Goal: Task Accomplishment & Management: Complete application form

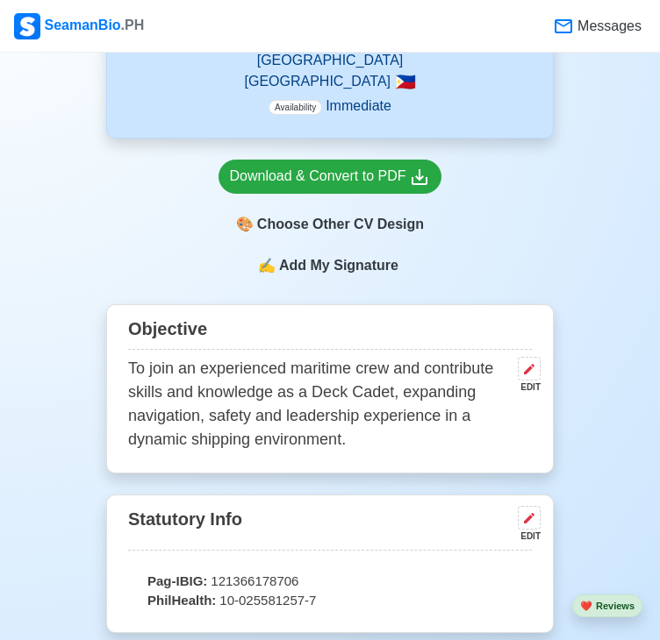
scroll to position [812, 0]
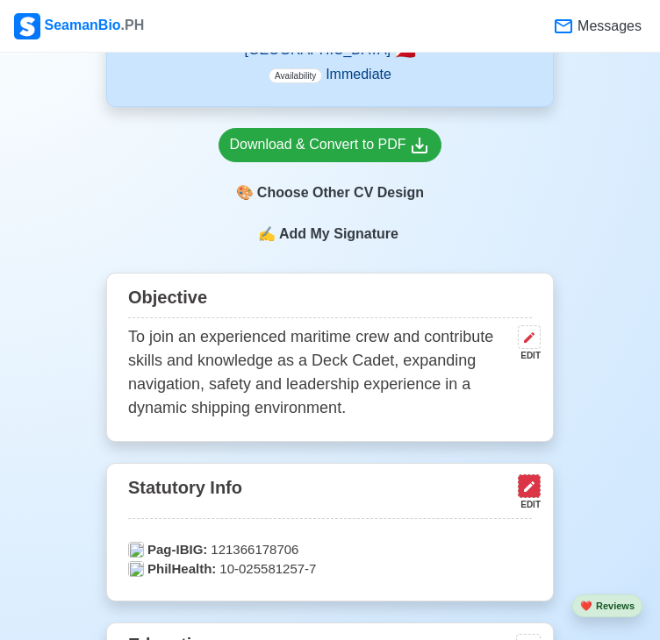
click at [522, 480] on icon at bounding box center [529, 487] width 14 height 14
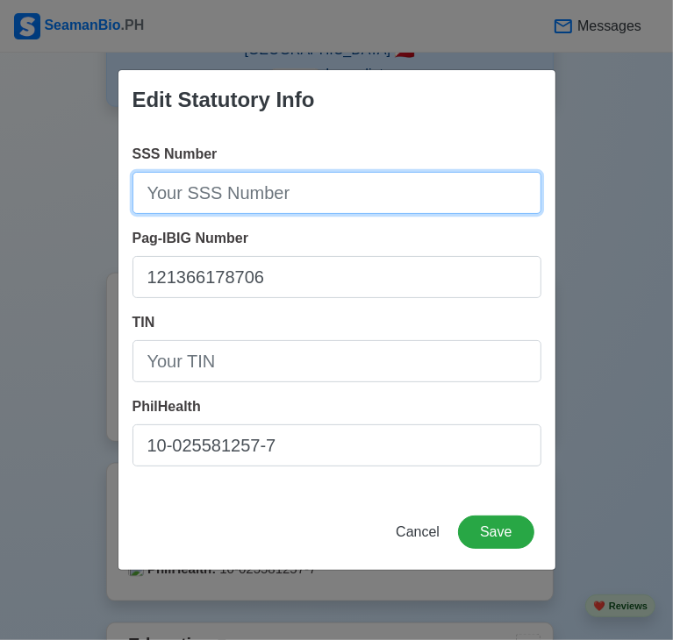
click at [307, 189] on input "SSS Number" at bounding box center [336, 193] width 409 height 42
type input "-"
type input "[PHONE_NUMBER]"
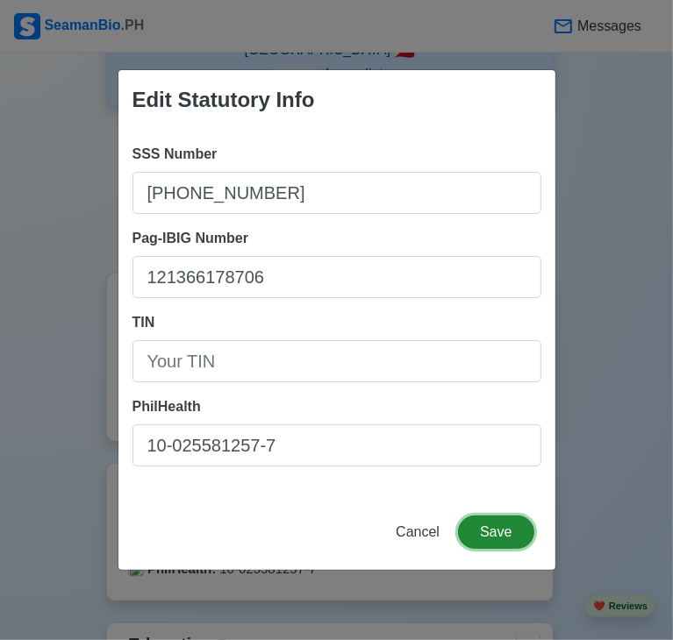
click at [496, 531] on button "Save" at bounding box center [495, 532] width 75 height 33
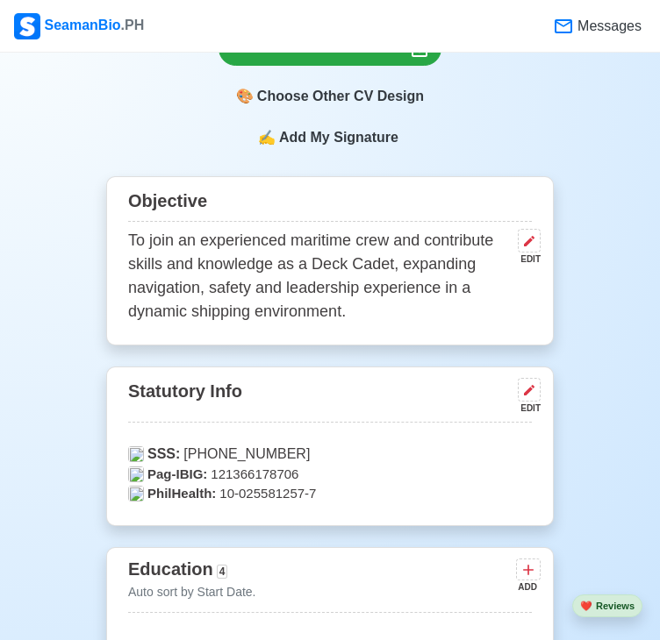
scroll to position [869, 0]
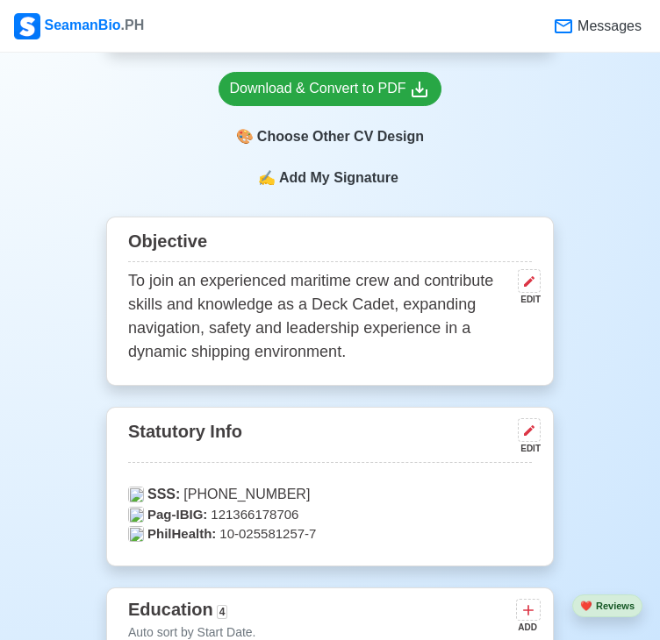
click at [196, 225] on div "Objective" at bounding box center [330, 244] width 404 height 38
click at [204, 225] on div "Objective" at bounding box center [330, 244] width 404 height 38
click at [259, 225] on div "Objective" at bounding box center [330, 244] width 404 height 38
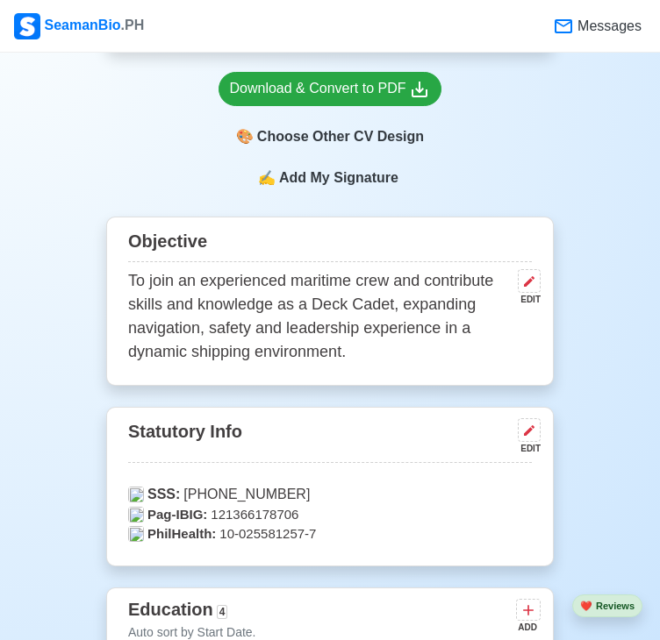
click at [259, 225] on div "Objective" at bounding box center [330, 244] width 404 height 38
click at [275, 269] on p "To join an experienced maritime crew and contribute skills and knowledge as a D…" at bounding box center [319, 316] width 383 height 95
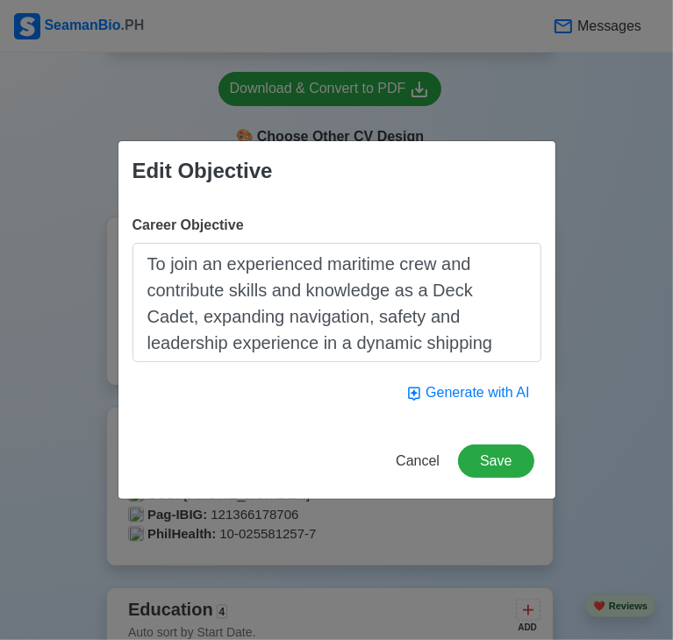
click at [210, 176] on div "Edit Objective" at bounding box center [202, 171] width 140 height 32
click at [232, 232] on label "Career Objective" at bounding box center [187, 225] width 111 height 21
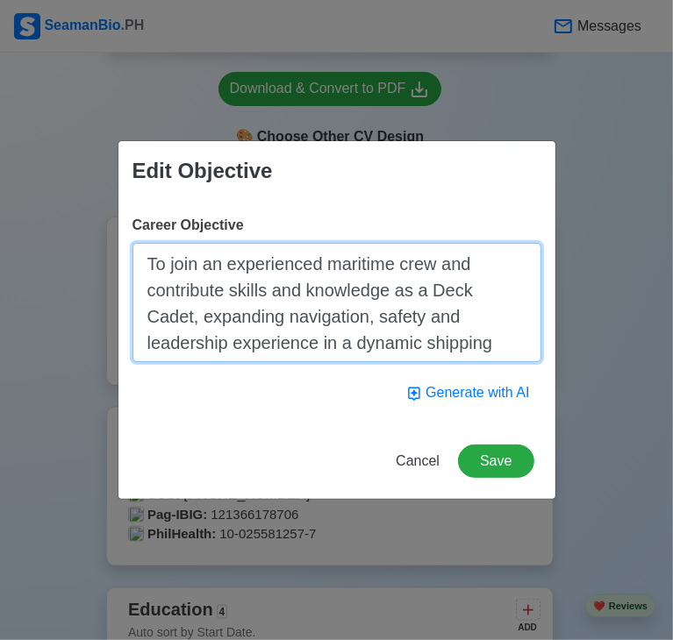
click at [232, 243] on textarea "To join an experienced maritime crew and contribute skills and knowledge as a D…" at bounding box center [336, 302] width 409 height 119
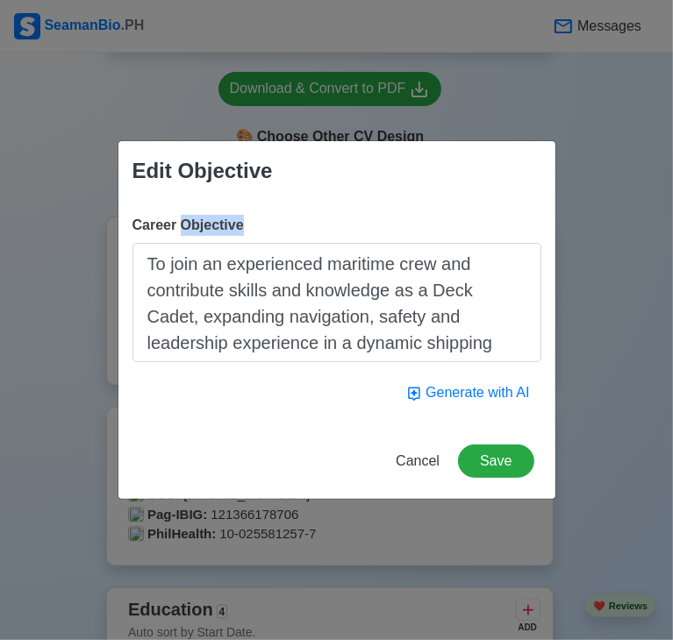
click at [232, 232] on label "Career Objective" at bounding box center [187, 225] width 111 height 21
click at [232, 243] on textarea "To join an experienced maritime crew and contribute skills and knowledge as a D…" at bounding box center [336, 302] width 409 height 119
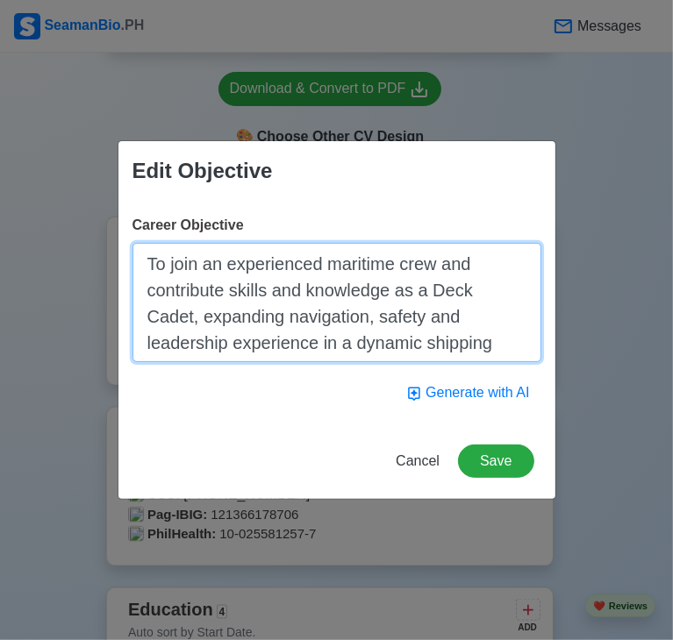
click at [347, 336] on textarea "To join an experienced maritime crew and contribute skills and knowledge as a D…" at bounding box center [336, 302] width 409 height 119
paste textarea "As an aspiring Deck Cadet, I’m looking to take my first step into the professio…"
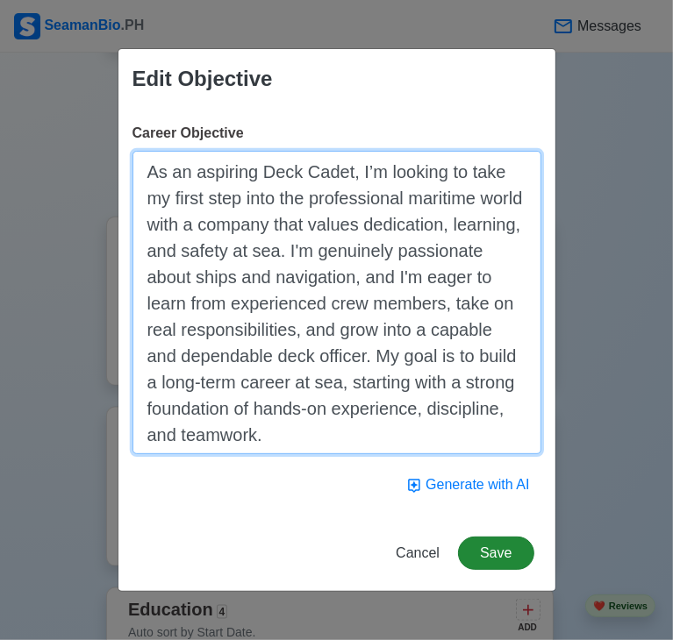
type textarea "As an aspiring Deck Cadet, I’m looking to take my first step into the professio…"
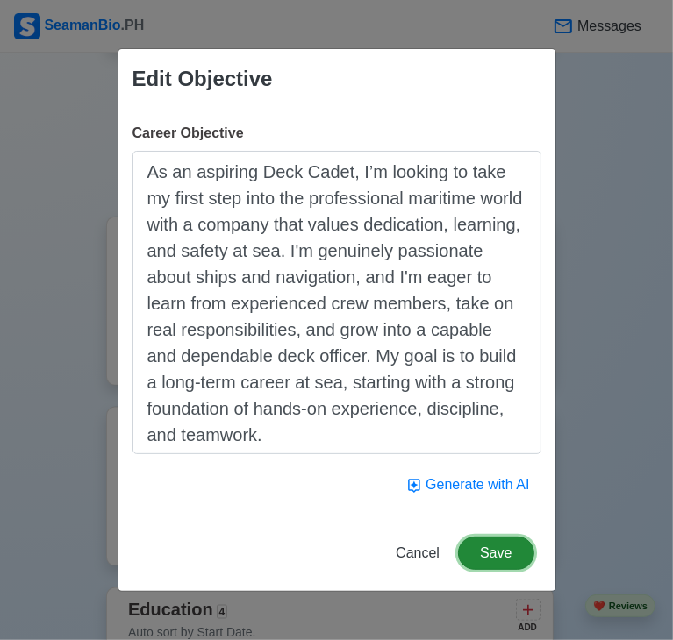
click at [499, 561] on button "Save" at bounding box center [495, 553] width 75 height 33
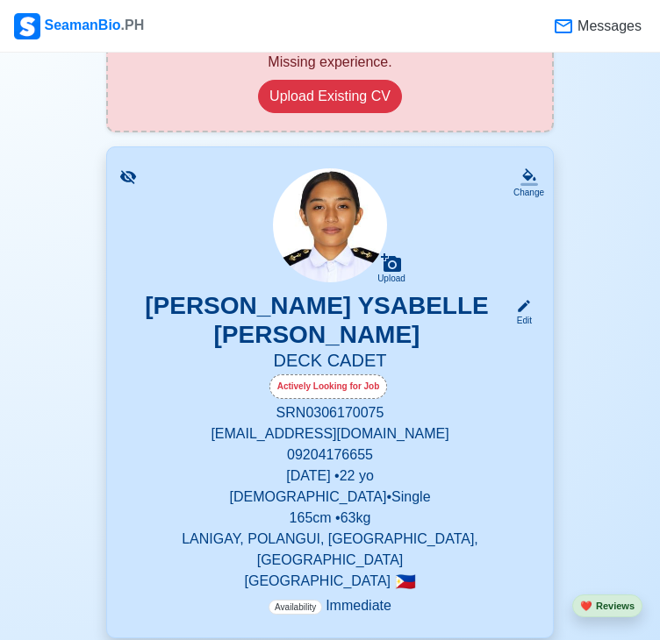
scroll to position [193, 0]
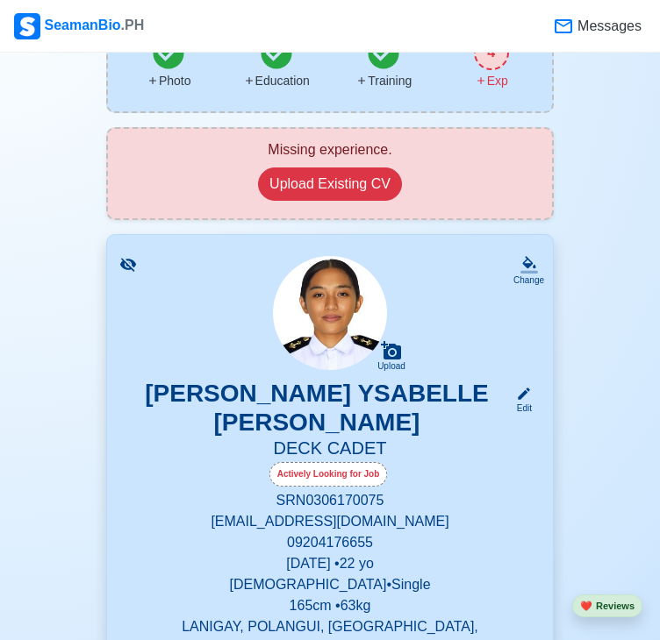
click at [299, 596] on p "165 cm • 63 kg" at bounding box center [330, 606] width 404 height 21
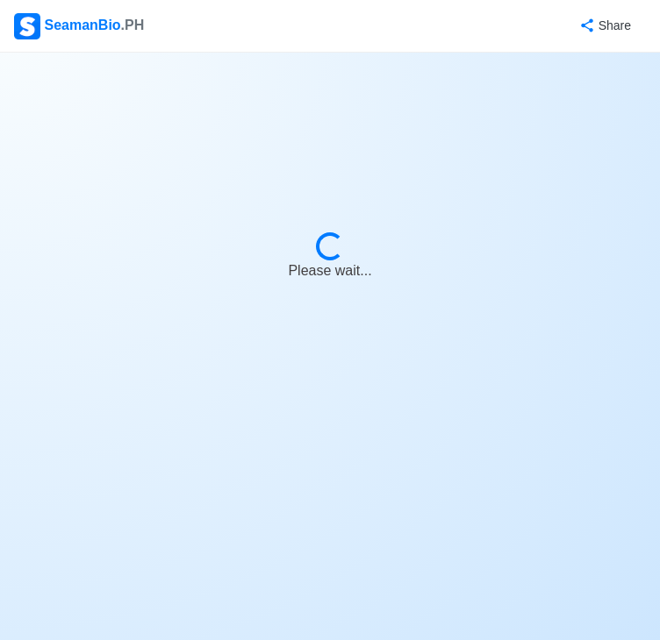
select select "Actively Looking for Job"
select select "Visible for Hiring"
select select "Single"
select select "[DEMOGRAPHIC_DATA]"
select select "PH"
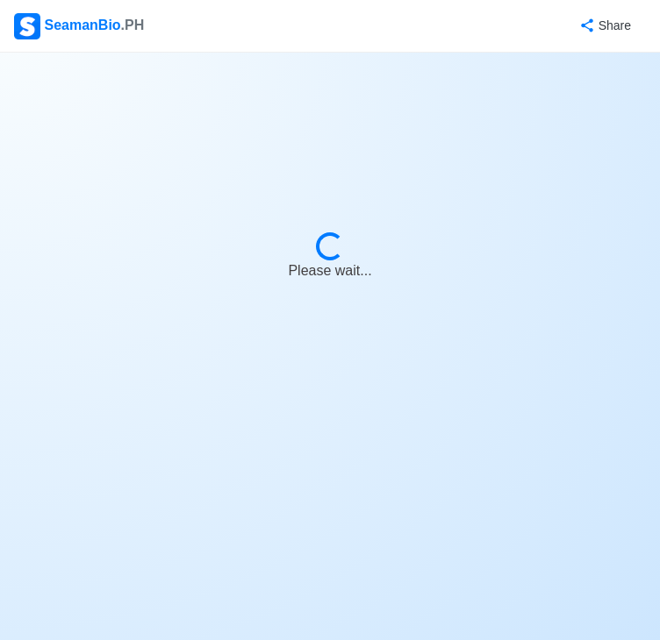
select select "4102416000000"
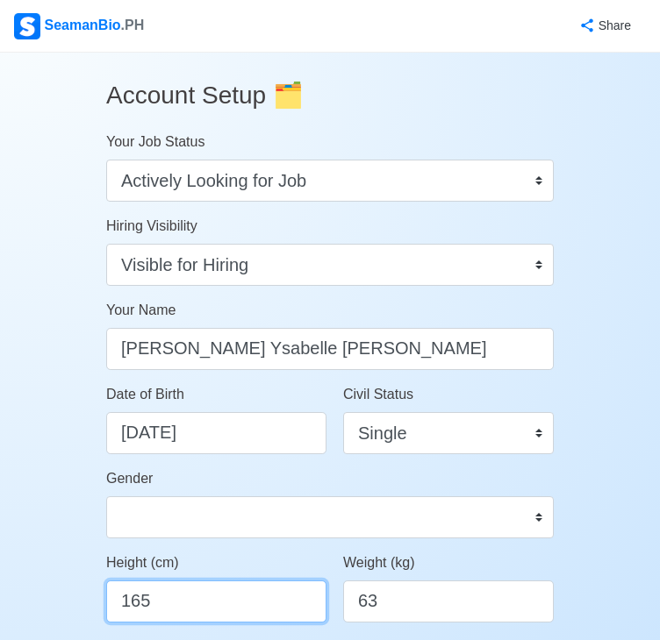
click at [193, 613] on input "165" at bounding box center [216, 602] width 220 height 42
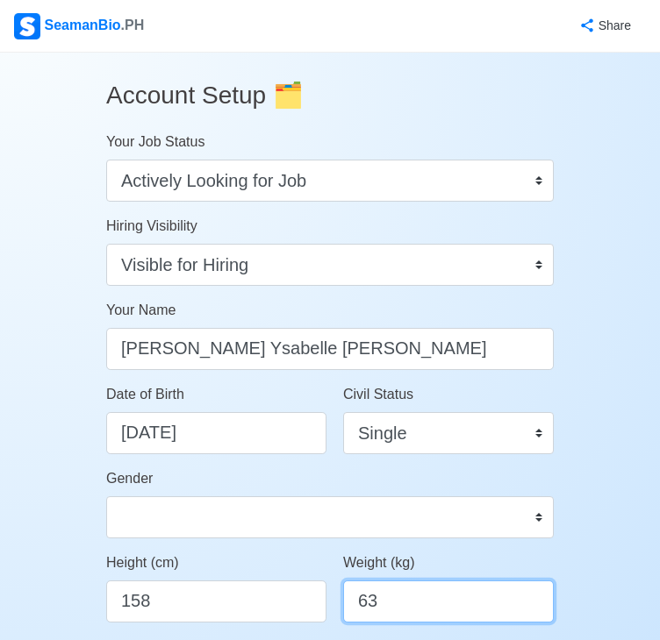
click at [383, 608] on input "63" at bounding box center [448, 602] width 211 height 42
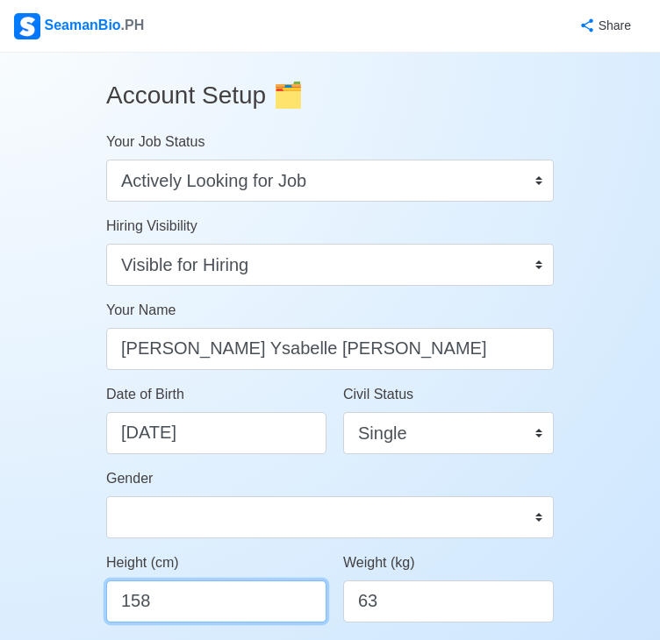
click at [154, 612] on input "158" at bounding box center [216, 602] width 220 height 42
type input "160"
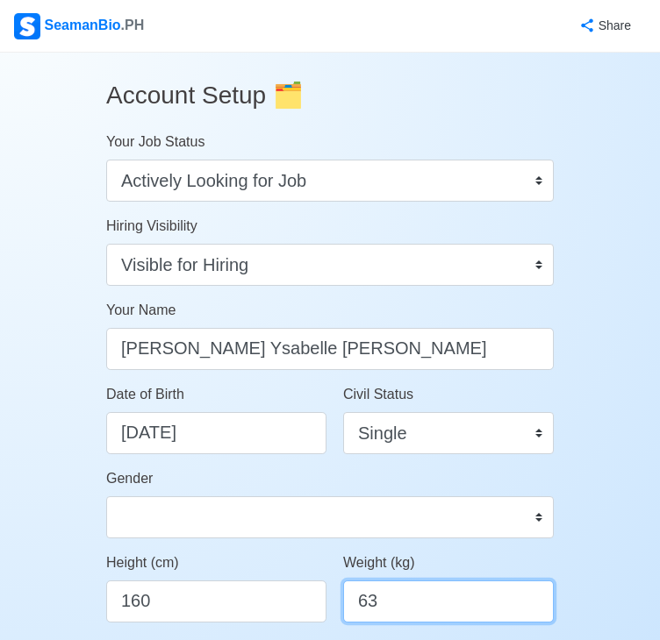
click at [392, 601] on input "63" at bounding box center [448, 602] width 211 height 42
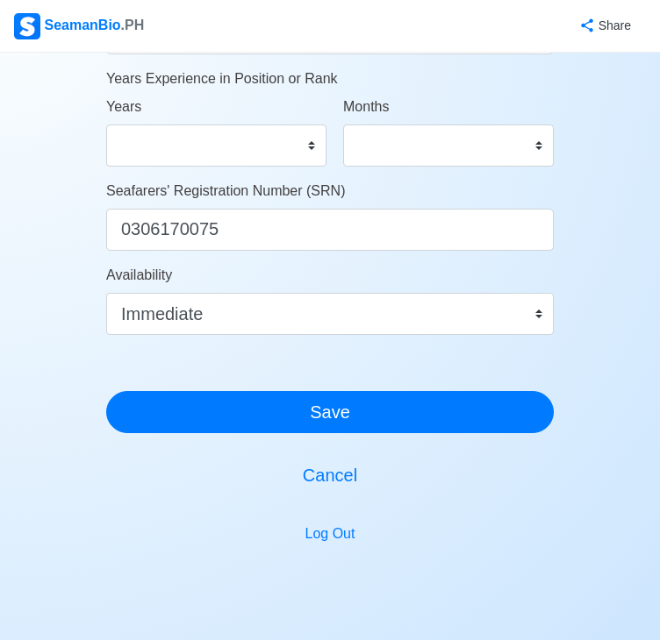
scroll to position [1053, 0]
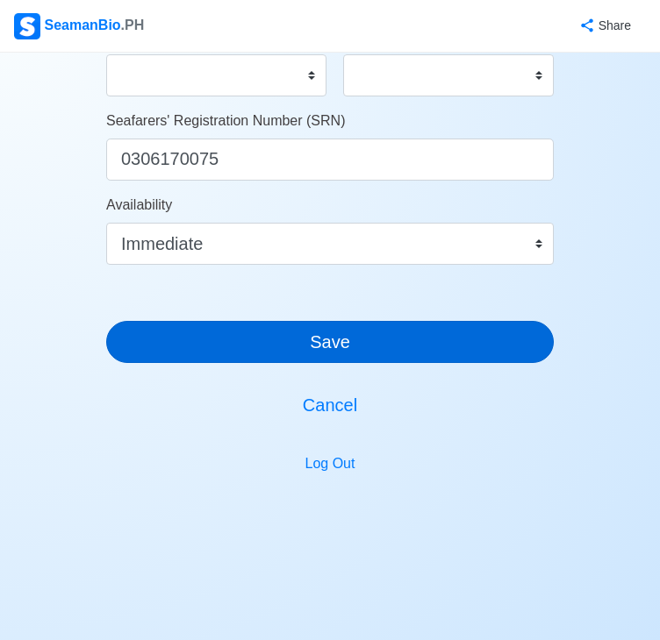
type input "60"
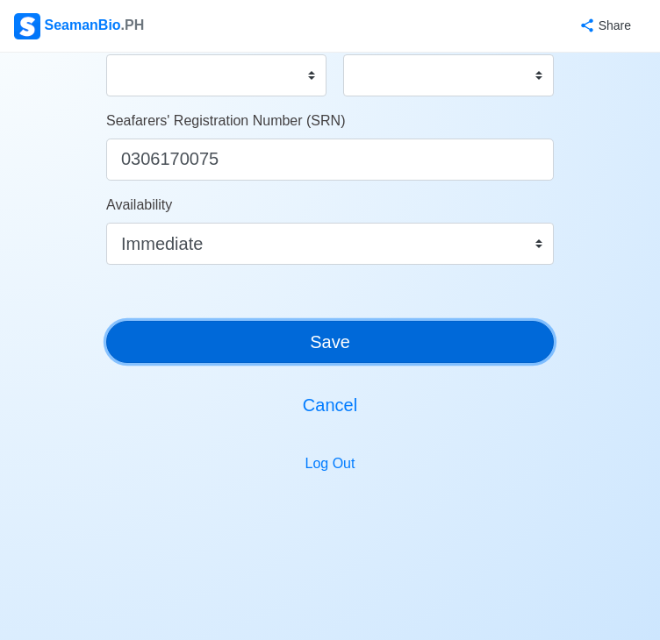
click at [353, 327] on button "Save" at bounding box center [329, 342] width 447 height 42
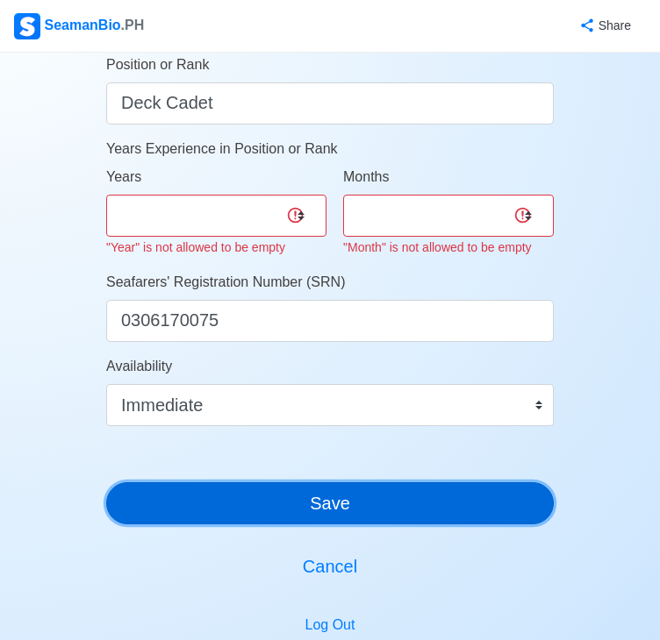
scroll to position [895, 0]
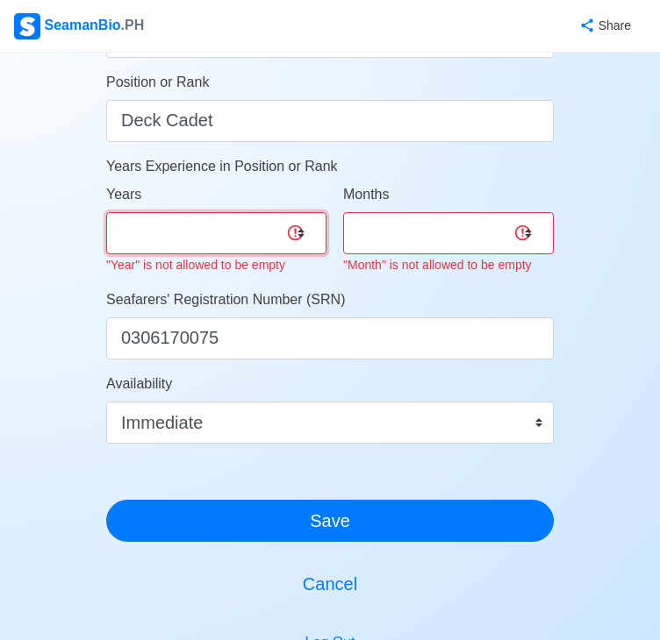
click at [239, 240] on select "0 1 2 3 4 5 6 7 8 9 10 11 12 13 14 15 16 17 18 19 20 21 22 23 24 25 26 27 28 29…" at bounding box center [216, 233] width 220 height 42
select select "0"
click at [106, 212] on select "0 1 2 3 4 5 6 7 8 9 10 11 12 13 14 15 16 17 18 19 20 21 22 23 24 25 26 27 28 29…" at bounding box center [216, 233] width 220 height 42
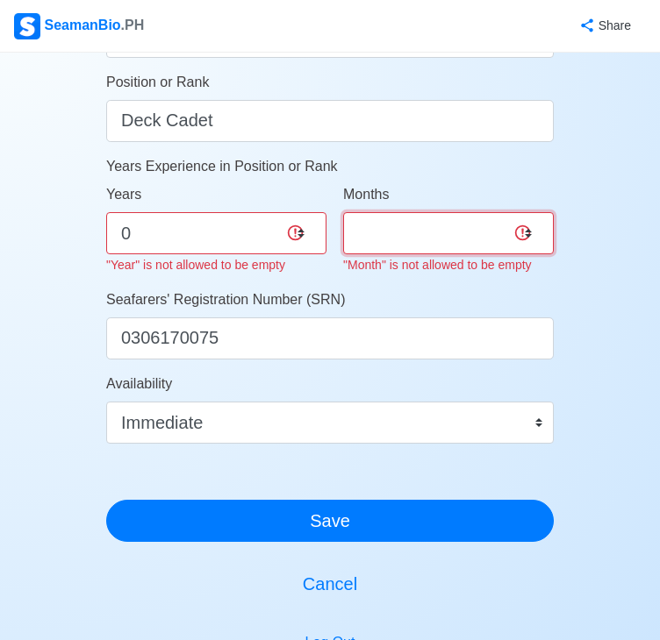
click at [389, 222] on select "0 1 2 3 4 5 6 7 8 9 10 11" at bounding box center [448, 233] width 211 height 42
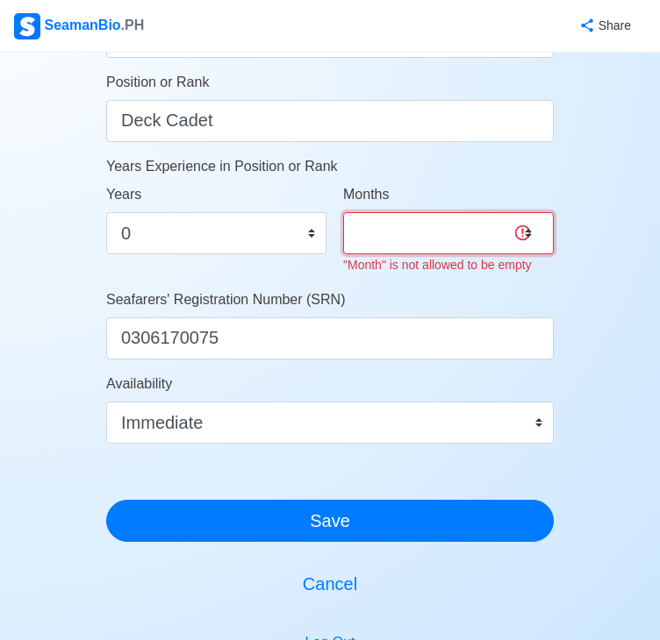
select select "0"
click at [343, 212] on select "0 1 2 3 4 5 6 7 8 9 10 11" at bounding box center [448, 233] width 211 height 42
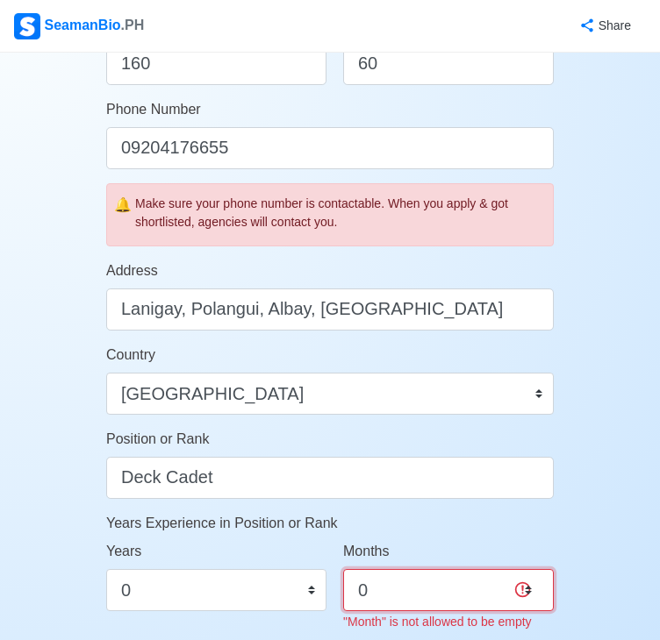
scroll to position [828, 0]
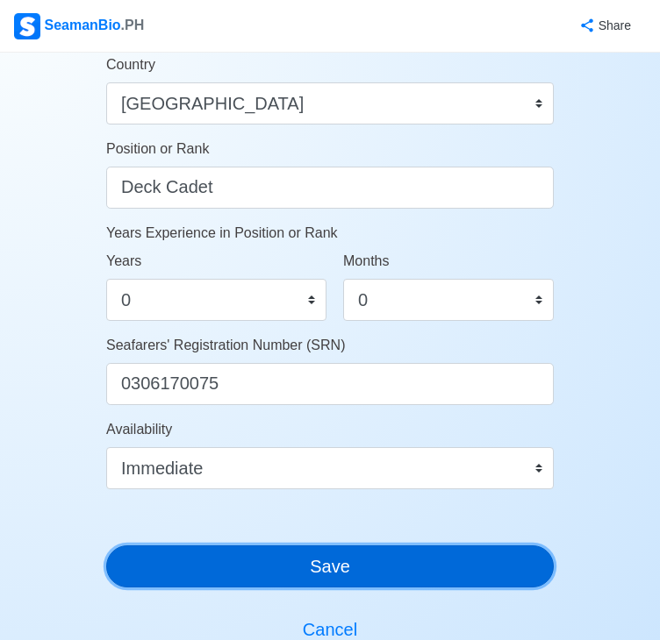
click at [274, 597] on div "Account Setup 🗂️ Your Job Status Onboard Actively Looking for Job Not Looking f…" at bounding box center [329, 24] width 447 height 1572
click at [295, 575] on button "Save" at bounding box center [329, 567] width 447 height 42
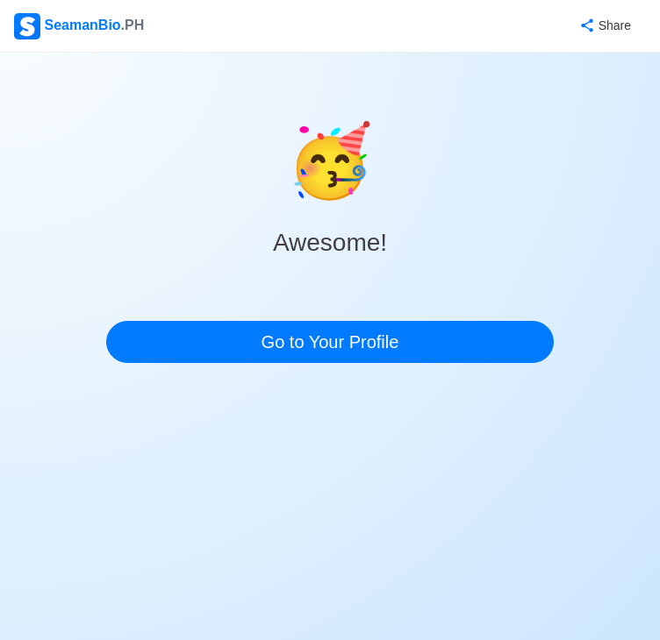
scroll to position [0, 0]
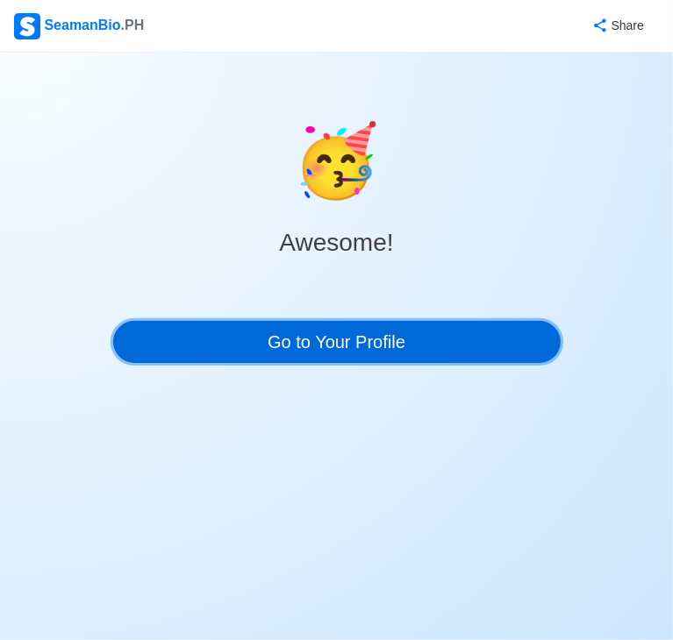
click at [368, 334] on link "Go to Your Profile" at bounding box center [336, 342] width 447 height 42
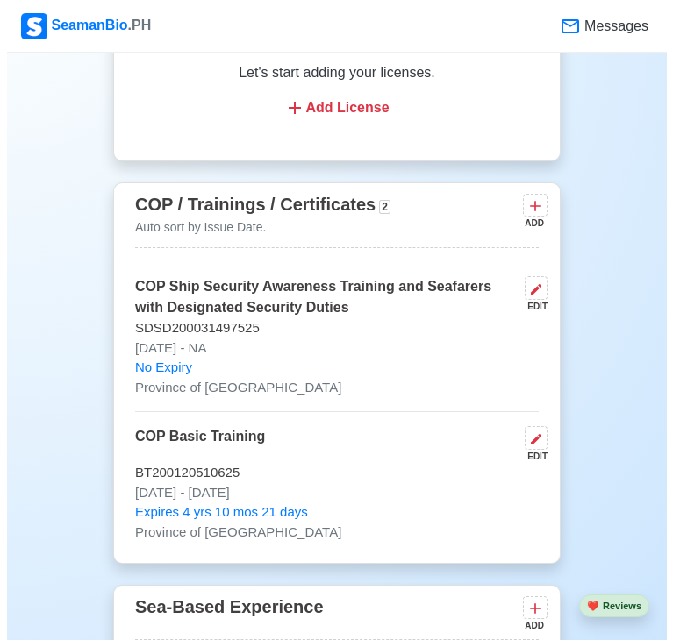
scroll to position [2999, 0]
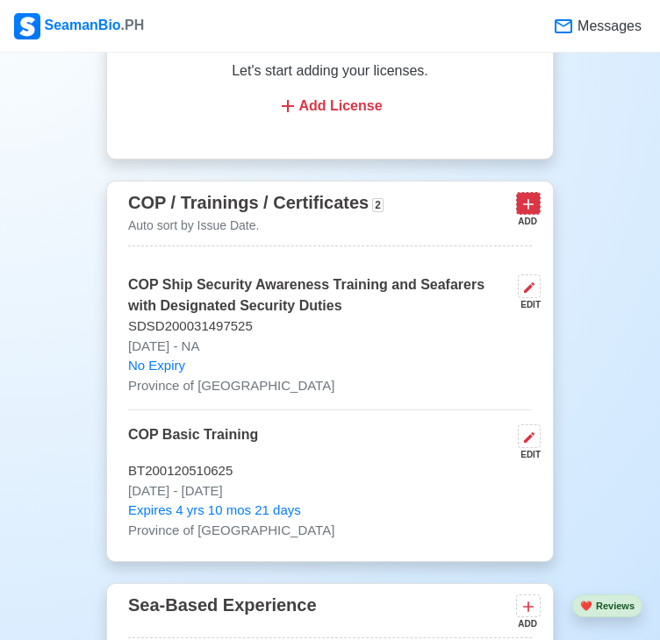
click at [518, 192] on button at bounding box center [528, 203] width 25 height 22
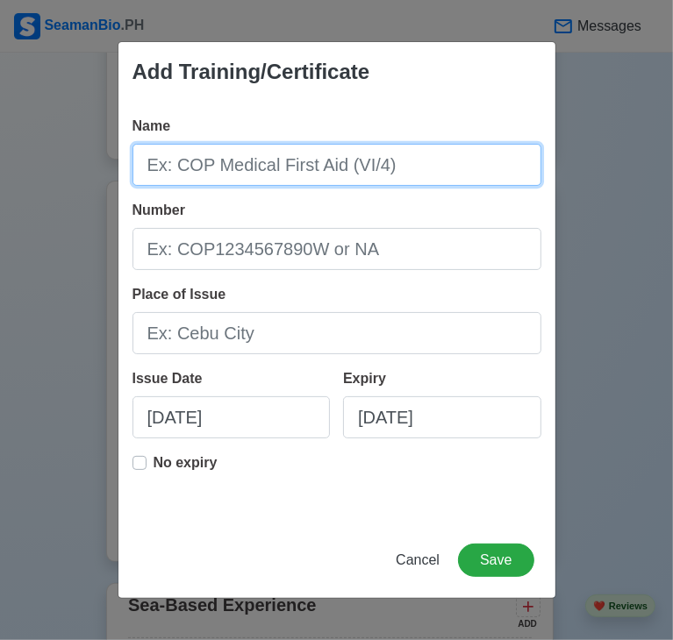
click at [439, 159] on input "Name" at bounding box center [336, 165] width 409 height 42
click at [374, 170] on input "Name" at bounding box center [336, 165] width 409 height 42
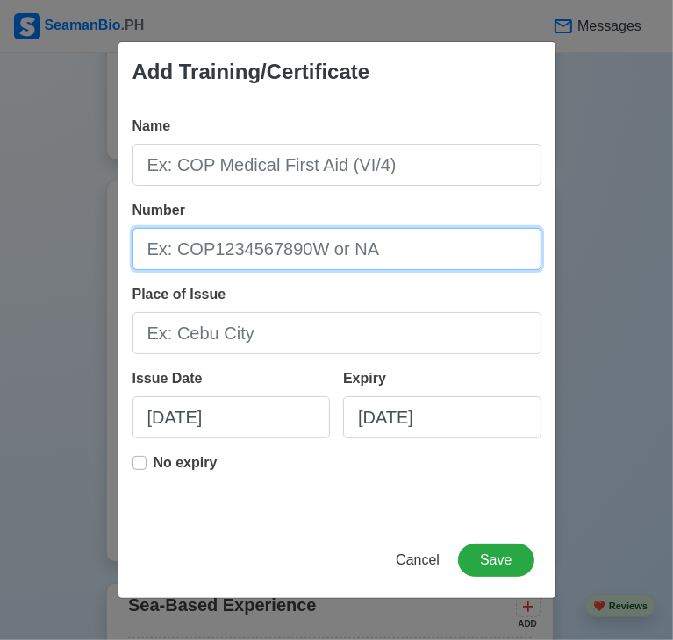
click at [382, 232] on input "Number" at bounding box center [336, 249] width 409 height 42
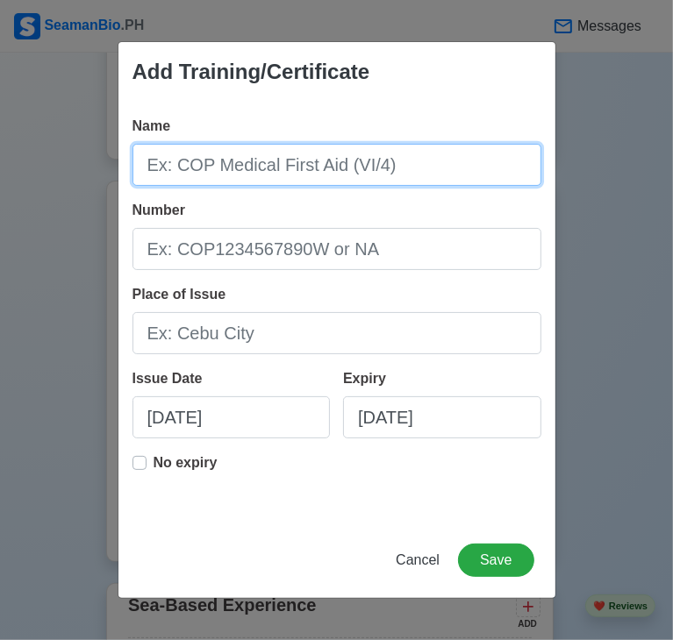
click at [275, 161] on input "Name" at bounding box center [336, 165] width 409 height 42
type input "c"
type input "C"
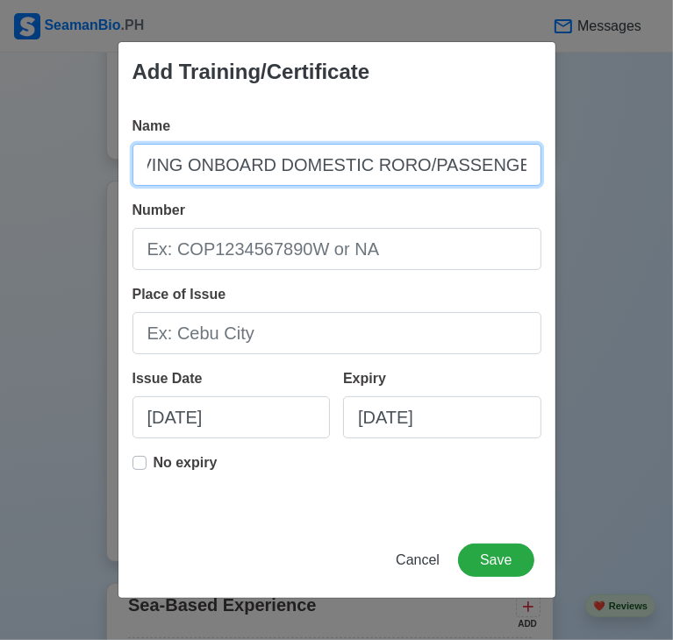
type input "CROWD AND CRISIS MANAGEMENT FOR PERSONAL SERVING ONBOARD DOMESTIC RORO/PASSENGE…"
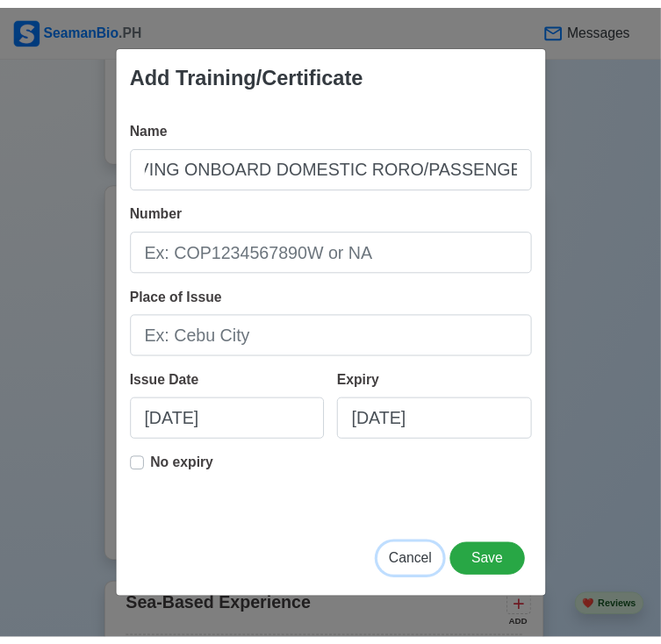
scroll to position [0, 0]
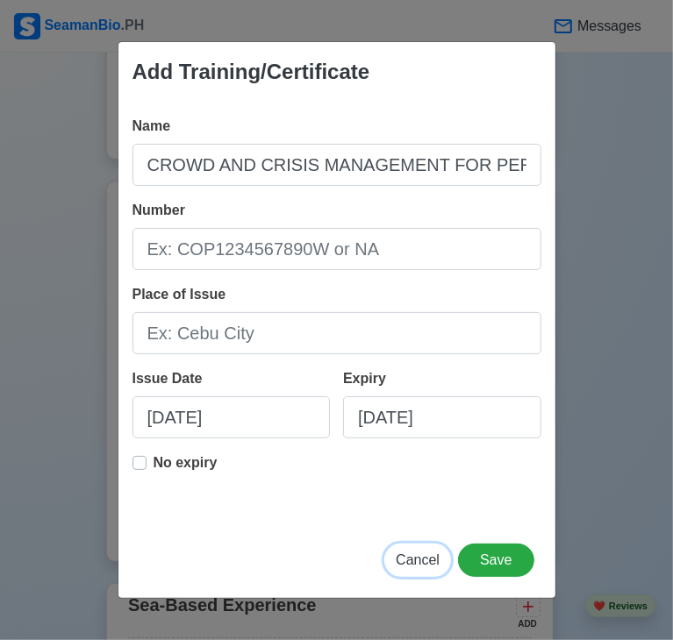
click at [419, 555] on span "Cancel" at bounding box center [418, 560] width 44 height 15
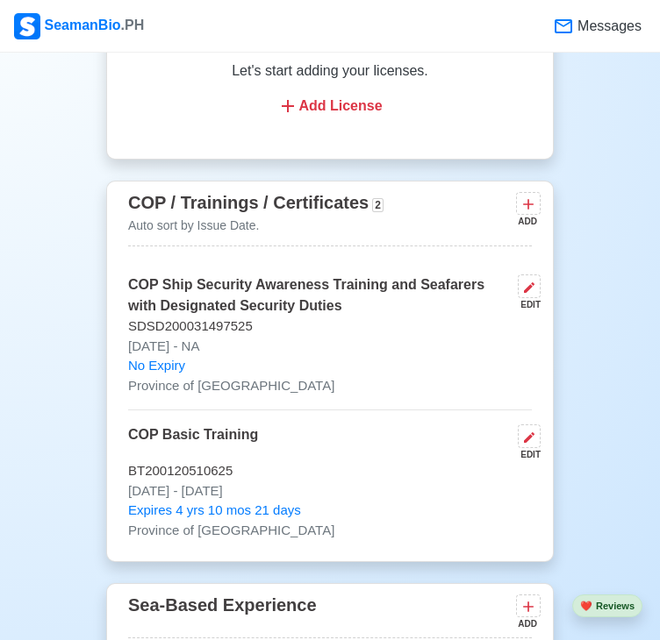
click at [526, 298] on div "EDIT" at bounding box center [526, 304] width 30 height 13
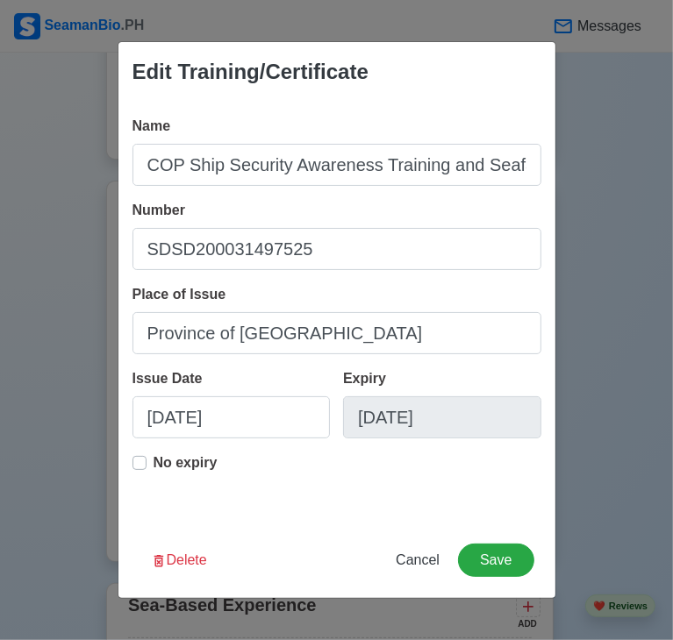
click at [294, 271] on div "Name COP Ship Security Awareness Training and Seafarers with Designated Securit…" at bounding box center [336, 312] width 437 height 421
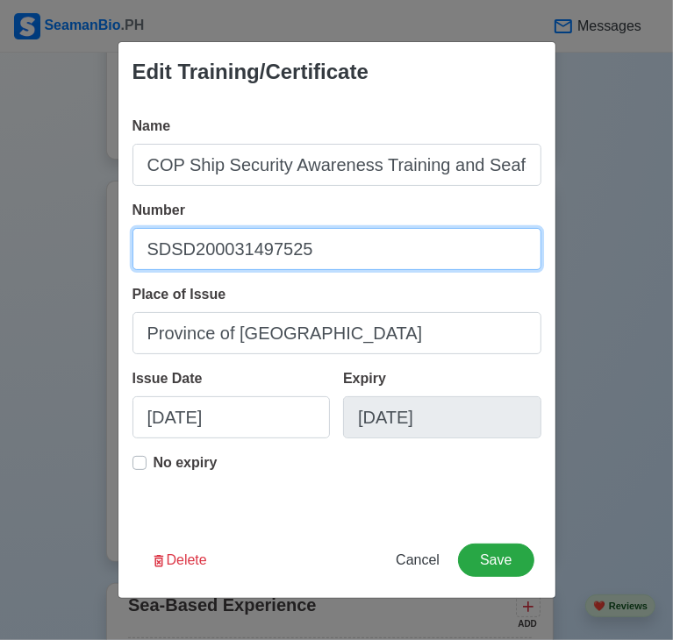
click at [297, 263] on input "SDSD200031497525" at bounding box center [336, 249] width 409 height 42
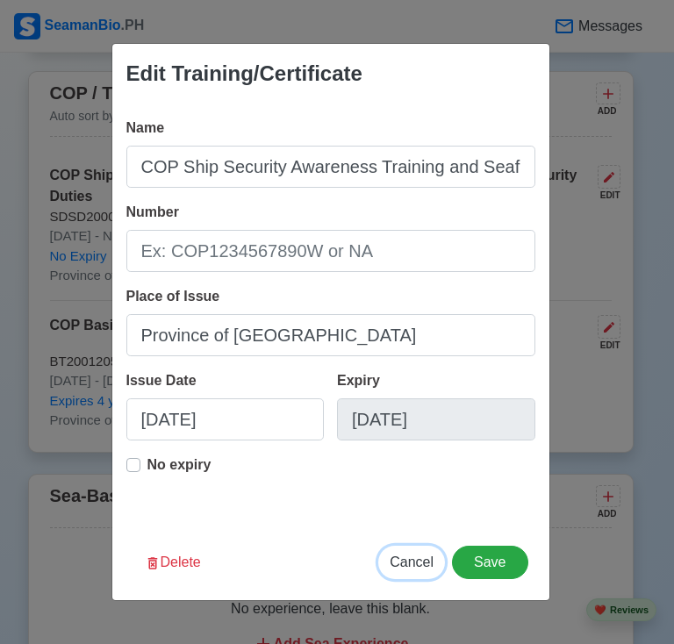
click at [419, 568] on span "Cancel" at bounding box center [412, 561] width 44 height 15
type input "09/18/2025"
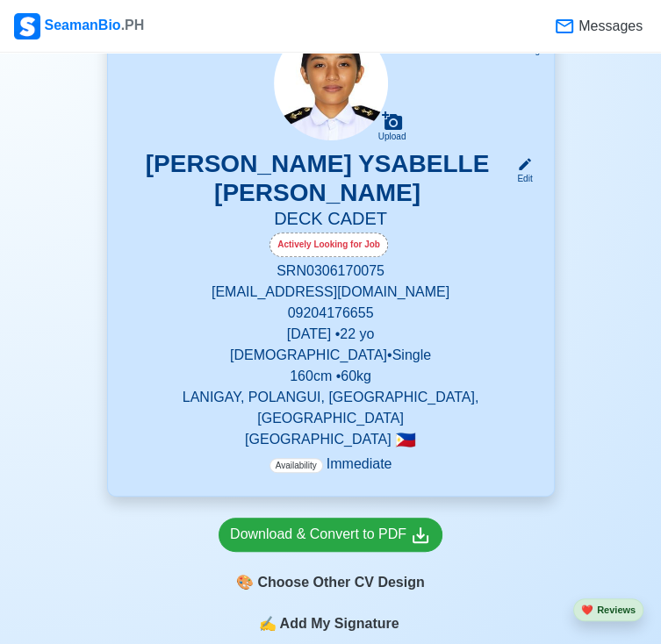
scroll to position [200, 0]
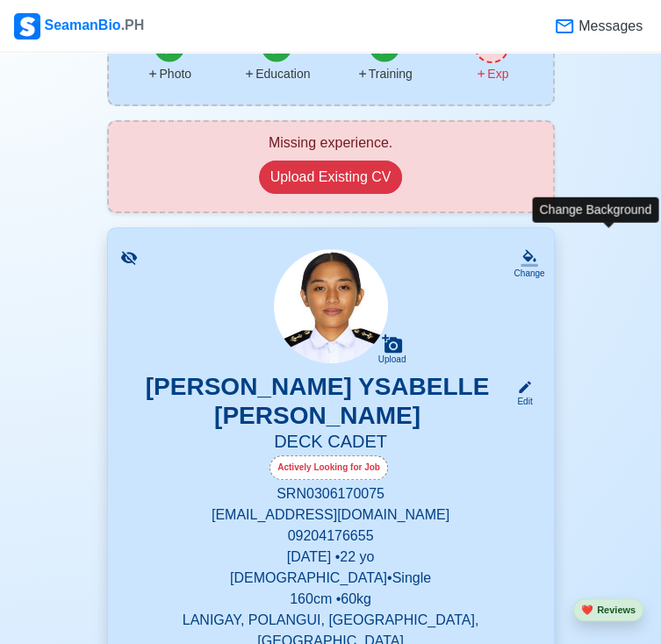
click at [536, 249] on icon at bounding box center [529, 255] width 13 height 12
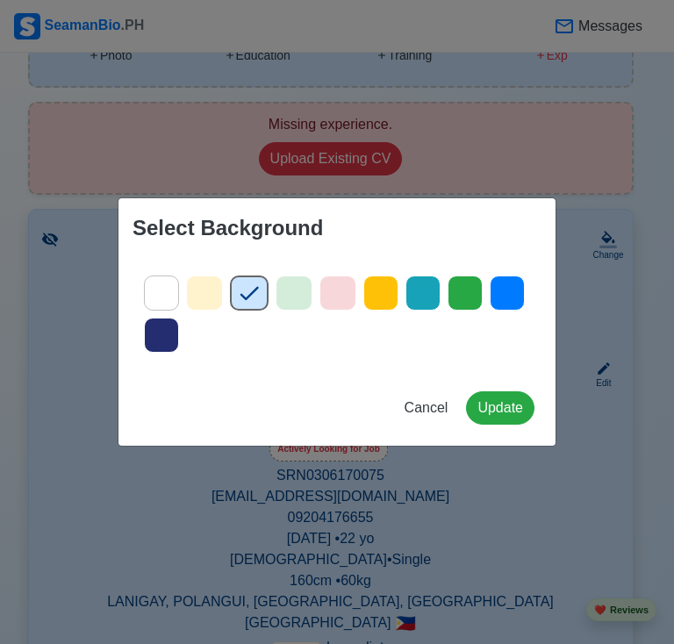
click at [170, 301] on icon at bounding box center [161, 293] width 26 height 26
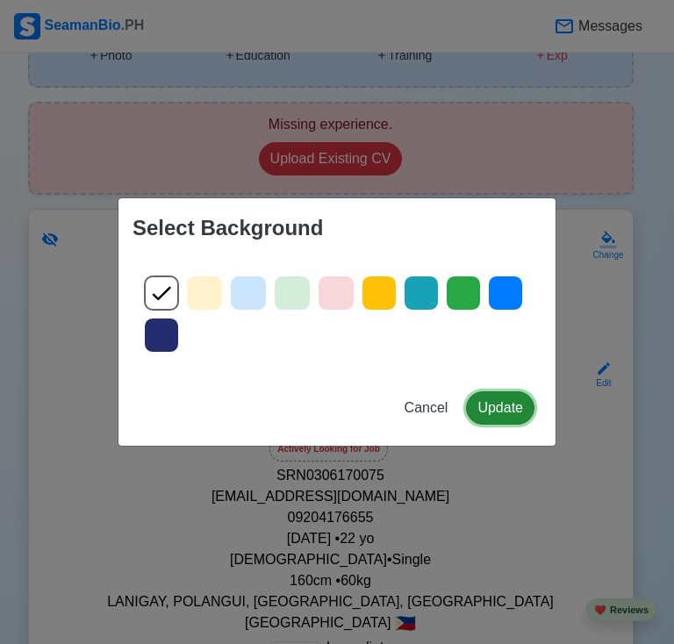
click at [503, 411] on button "Update" at bounding box center [500, 407] width 68 height 33
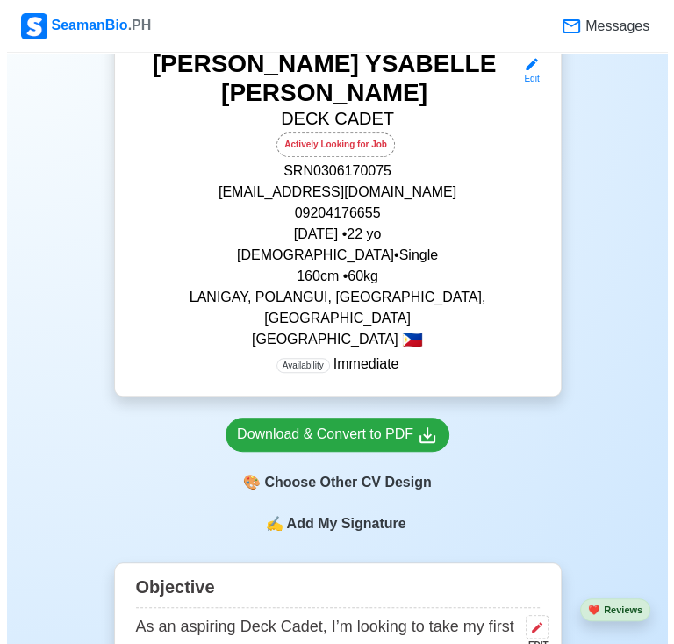
scroll to position [711, 0]
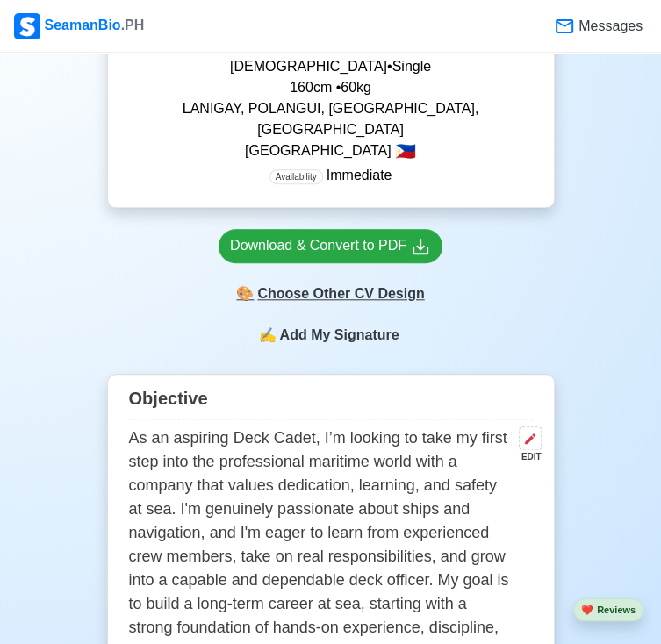
click at [368, 277] on div "🎨 Choose Other CV Design" at bounding box center [330, 293] width 224 height 33
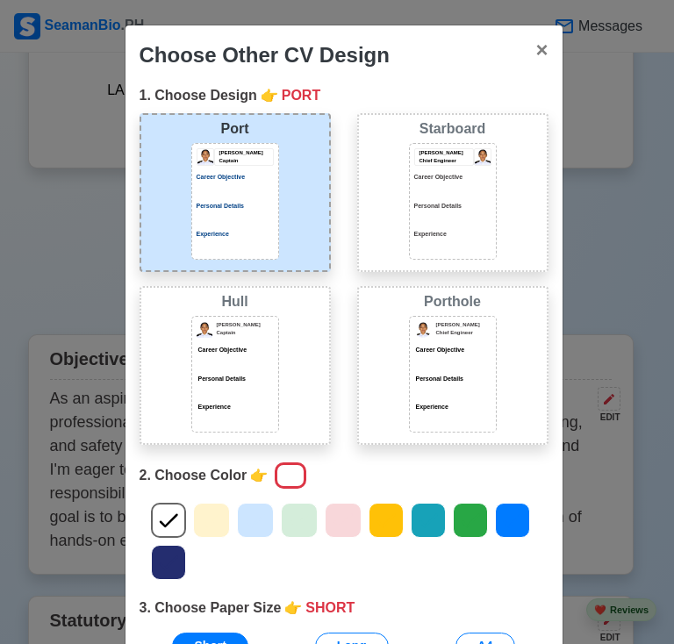
click at [204, 510] on icon at bounding box center [211, 520] width 26 height 26
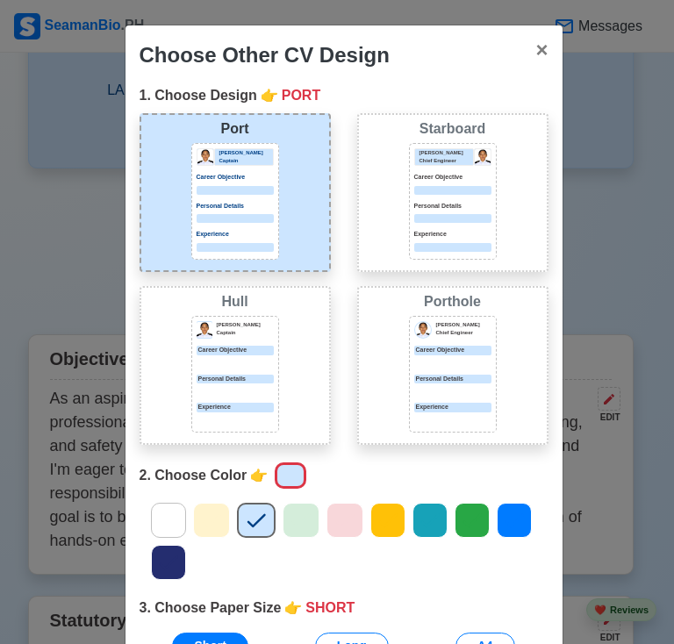
click at [166, 512] on icon at bounding box center [168, 520] width 26 height 26
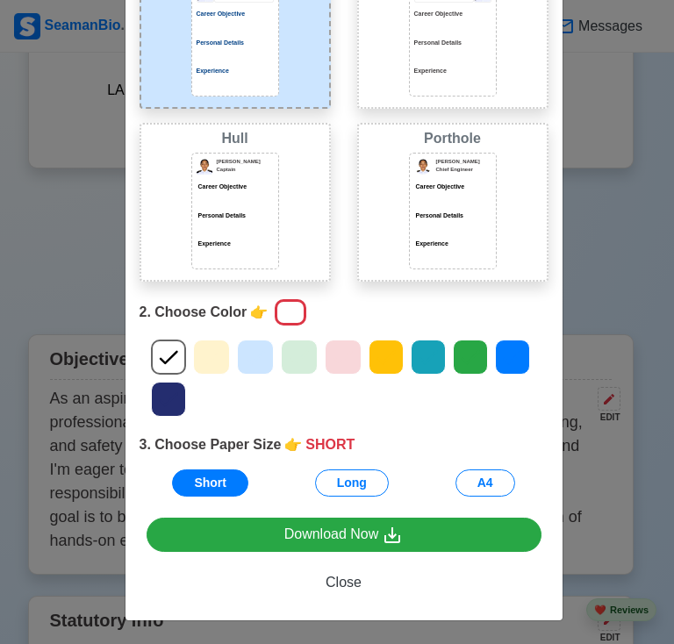
scroll to position [162, 0]
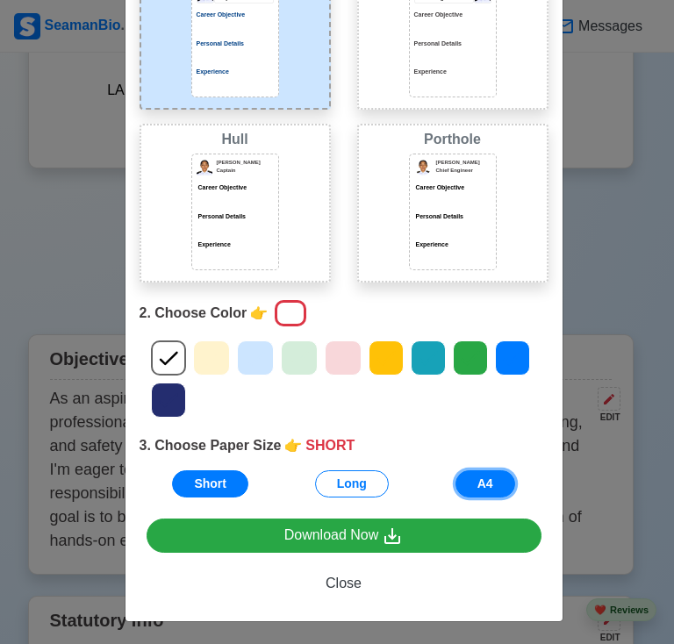
click at [463, 484] on button "A4" at bounding box center [485, 483] width 60 height 27
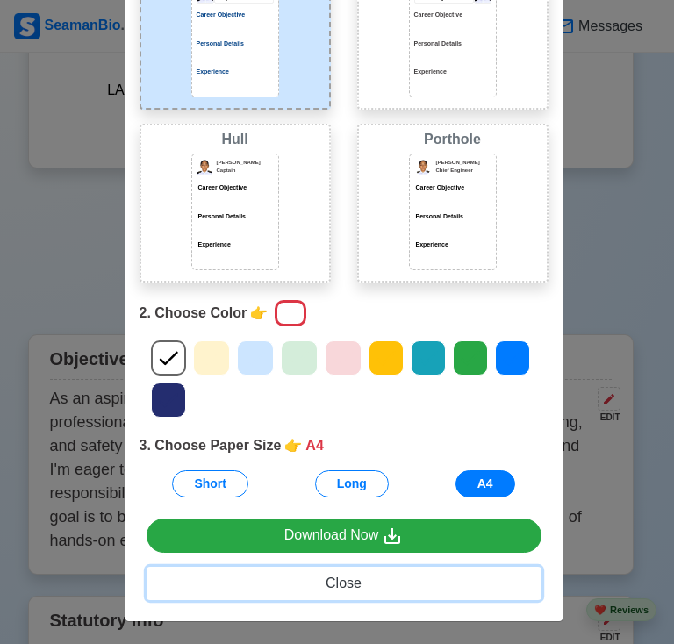
click at [333, 583] on span "Close" at bounding box center [343, 583] width 36 height 15
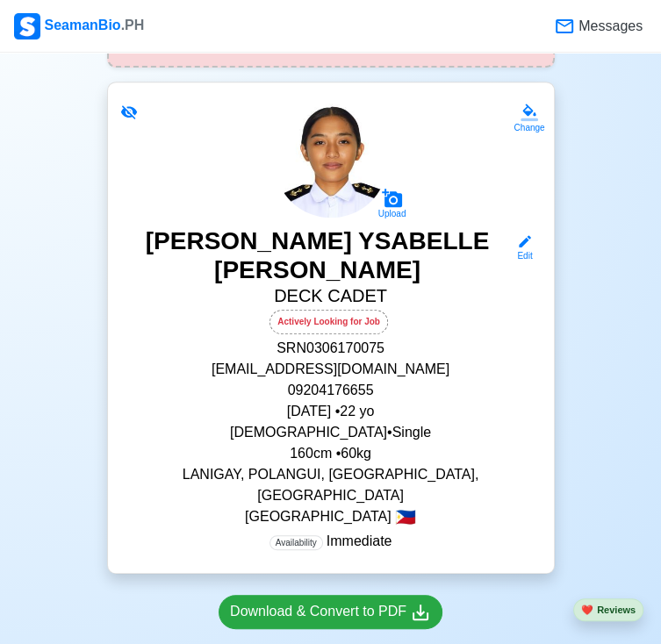
scroll to position [525, 0]
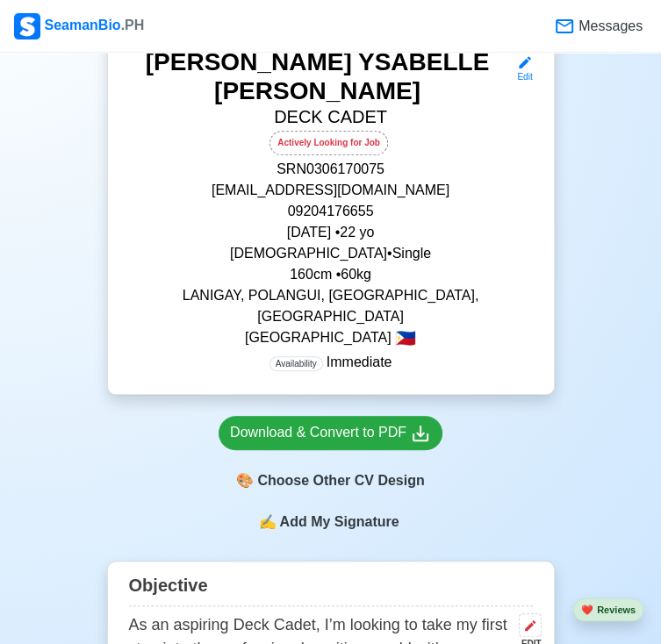
click at [333, 511] on div "✍️ Add My Signature" at bounding box center [330, 532] width 447 height 42
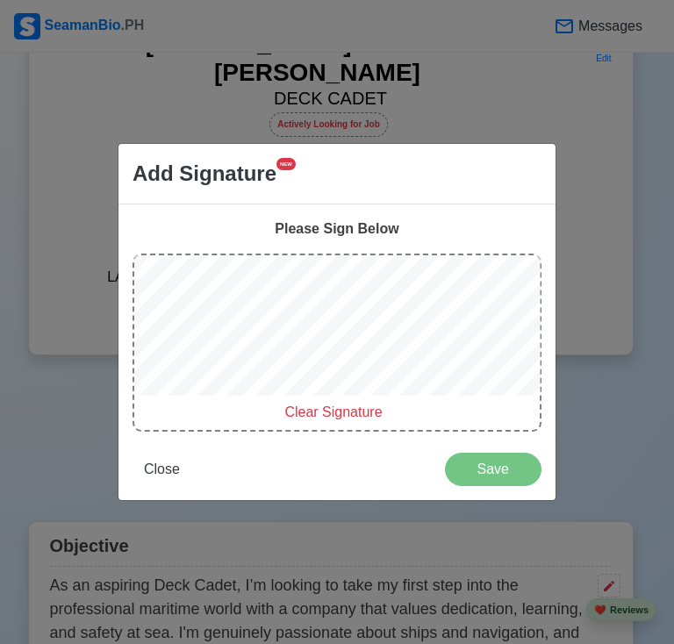
click at [298, 404] on span "Clear Signature" at bounding box center [332, 411] width 97 height 15
click at [486, 465] on span "Save" at bounding box center [493, 468] width 74 height 15
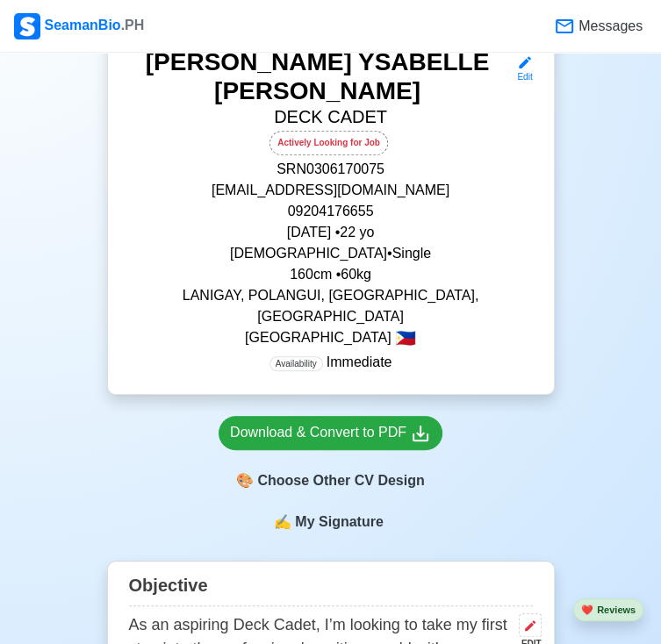
click at [379, 511] on span "My Signature" at bounding box center [338, 521] width 95 height 21
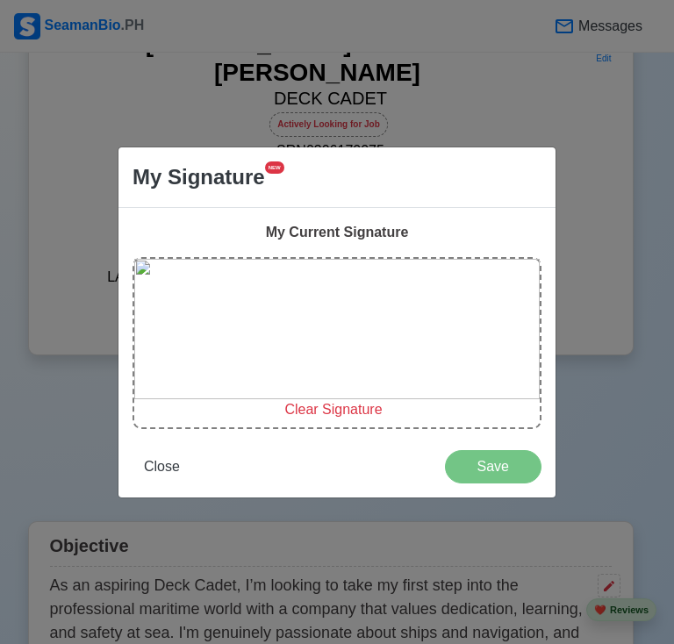
click at [357, 414] on span "Clear Signature" at bounding box center [332, 409] width 97 height 15
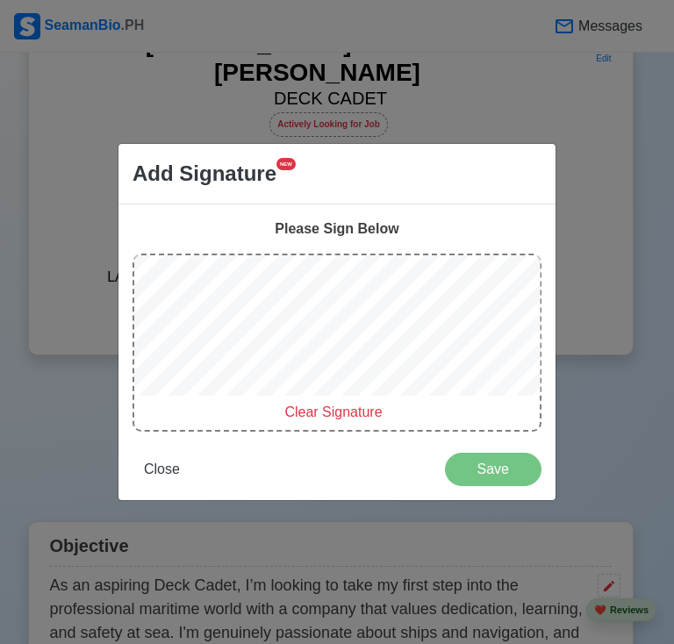
click at [250, 67] on div "Add Signature NEW Please Sign Below Clear Signature Close Save" at bounding box center [337, 322] width 674 height 644
click at [150, 462] on span "Close" at bounding box center [162, 468] width 36 height 15
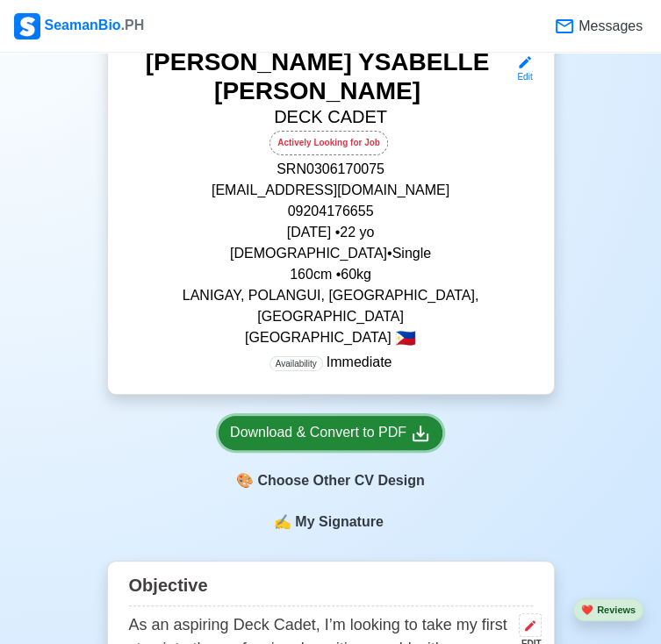
click at [314, 422] on div "Download & Convert to PDF" at bounding box center [330, 433] width 201 height 22
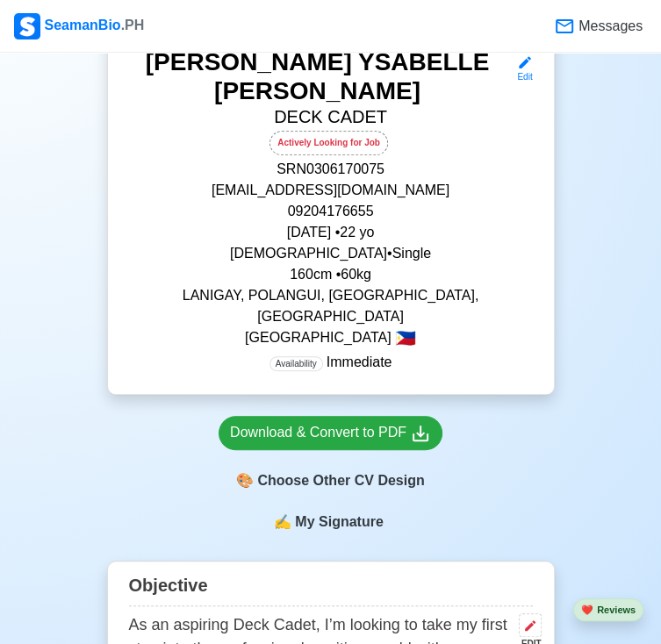
click at [312, 416] on div "Download & Convert to PDF 🎨 Choose Other CV Design" at bounding box center [330, 457] width 224 height 82
click at [344, 511] on span "My Signature" at bounding box center [338, 521] width 95 height 21
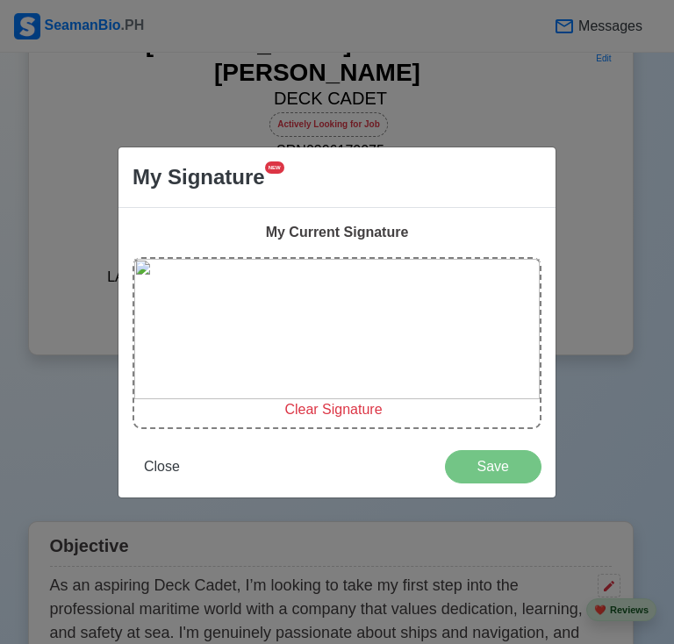
click at [330, 408] on span "Clear Signature" at bounding box center [332, 409] width 97 height 15
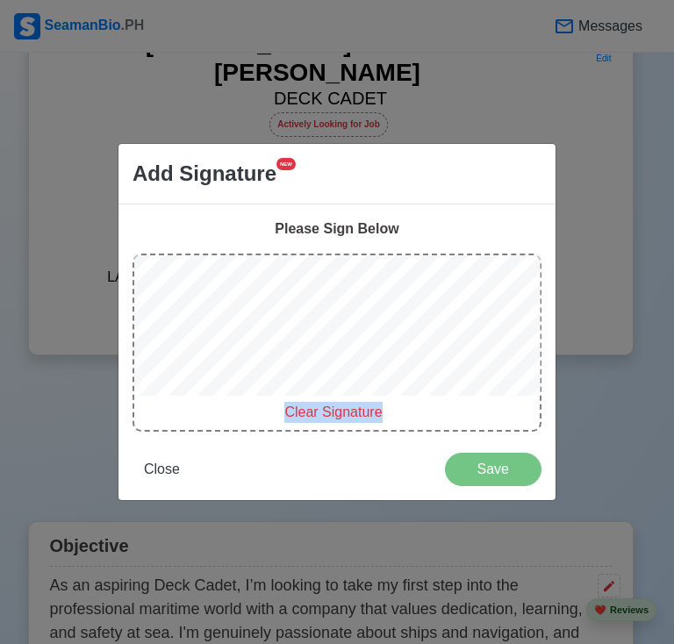
click at [330, 408] on span "Clear Signature" at bounding box center [332, 411] width 97 height 15
click at [165, 468] on span "Close" at bounding box center [162, 468] width 36 height 15
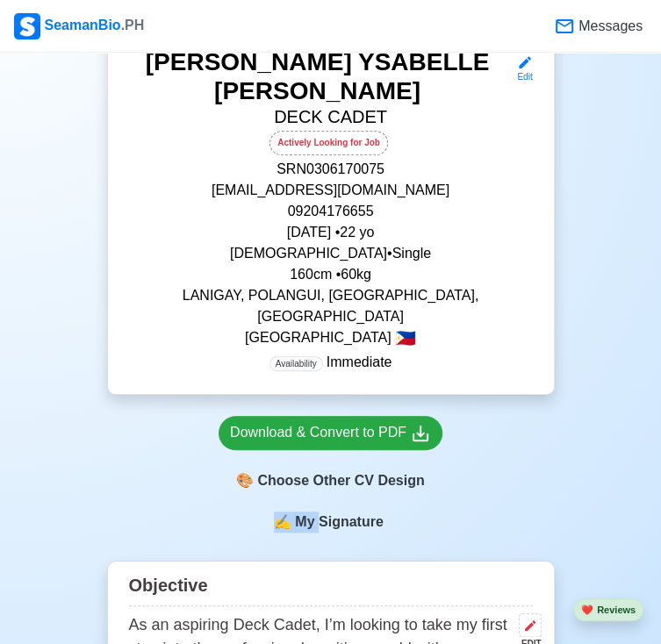
drag, startPoint x: 323, startPoint y: 447, endPoint x: 321, endPoint y: 459, distance: 12.4
click at [321, 511] on span "My Signature" at bounding box center [338, 521] width 95 height 21
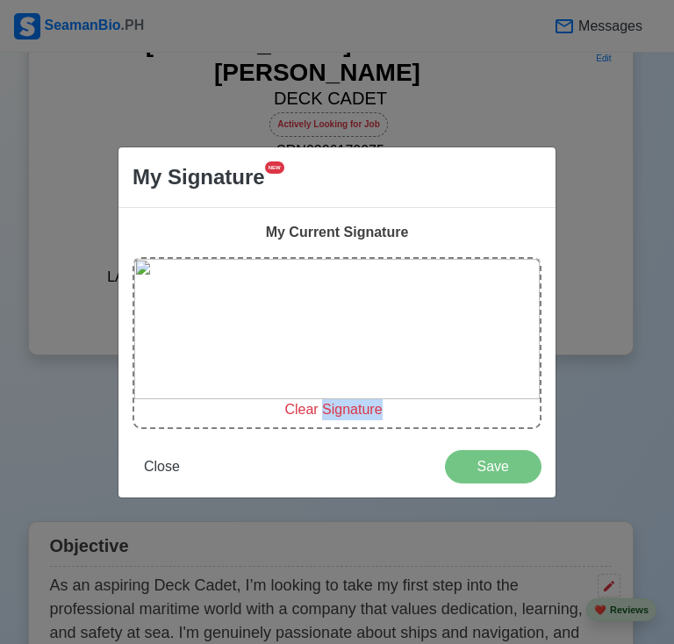
click at [321, 459] on div "Close Save" at bounding box center [336, 466] width 409 height 33
click at [351, 417] on span "Clear Signature" at bounding box center [332, 409] width 97 height 15
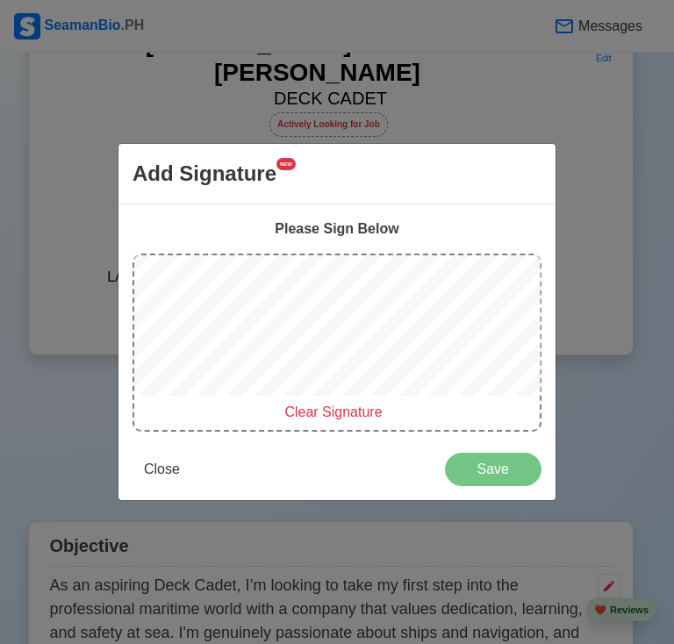
click at [334, 419] on div "Please Sign Below Clear Signature Close Save" at bounding box center [336, 352] width 437 height 296
click at [334, 419] on span "Clear Signature" at bounding box center [332, 411] width 97 height 15
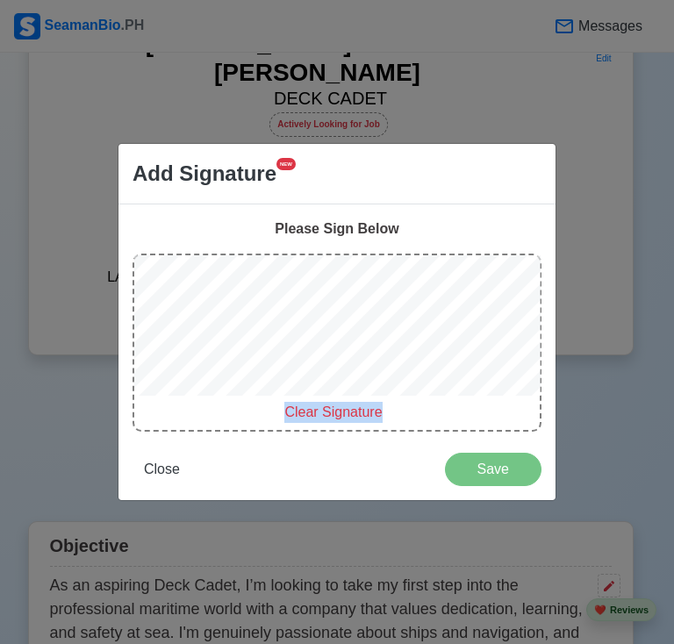
click at [334, 419] on span "Clear Signature" at bounding box center [332, 411] width 97 height 15
click at [161, 472] on span "Close" at bounding box center [162, 468] width 36 height 15
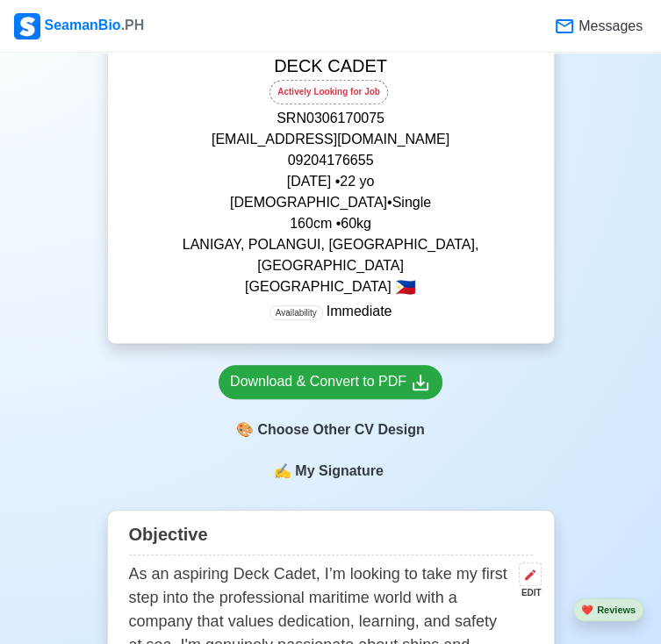
scroll to position [583, 0]
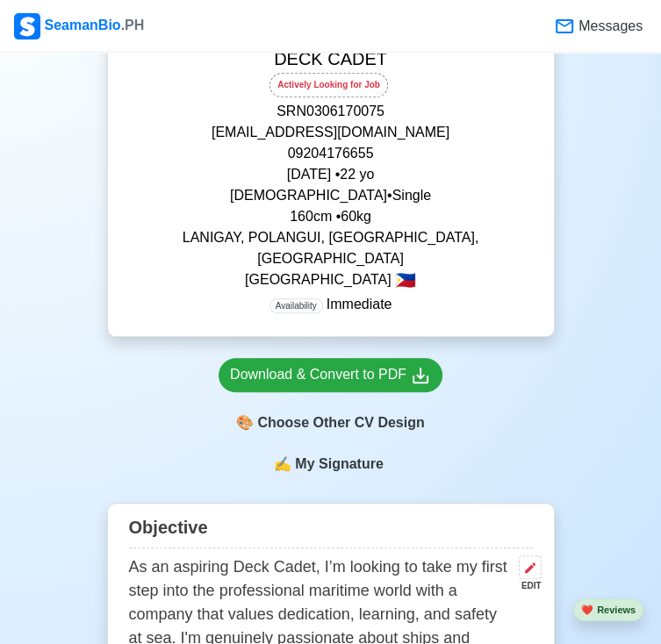
click at [319, 454] on span "My Signature" at bounding box center [338, 464] width 95 height 21
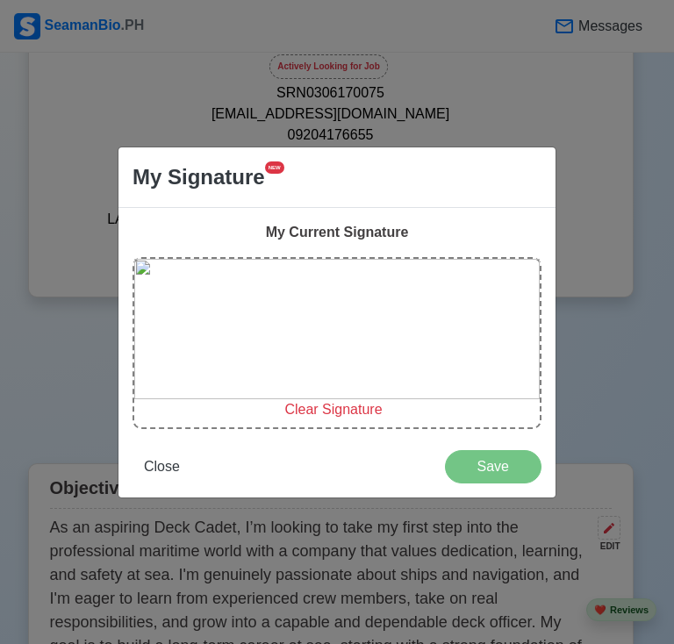
click at [319, 406] on span "Clear Signature" at bounding box center [332, 409] width 97 height 15
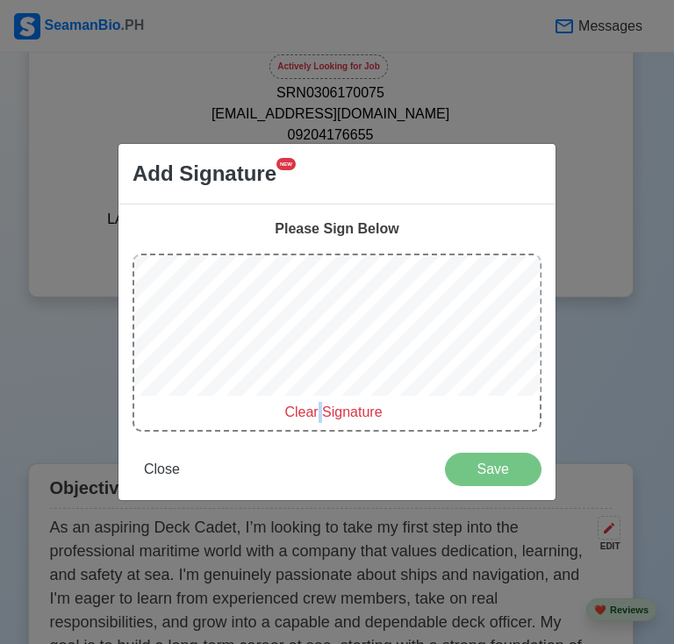
click at [351, 420] on div "Please Sign Below Clear Signature Close Save" at bounding box center [336, 352] width 437 height 296
click at [351, 419] on span "Clear Signature" at bounding box center [332, 411] width 97 height 15
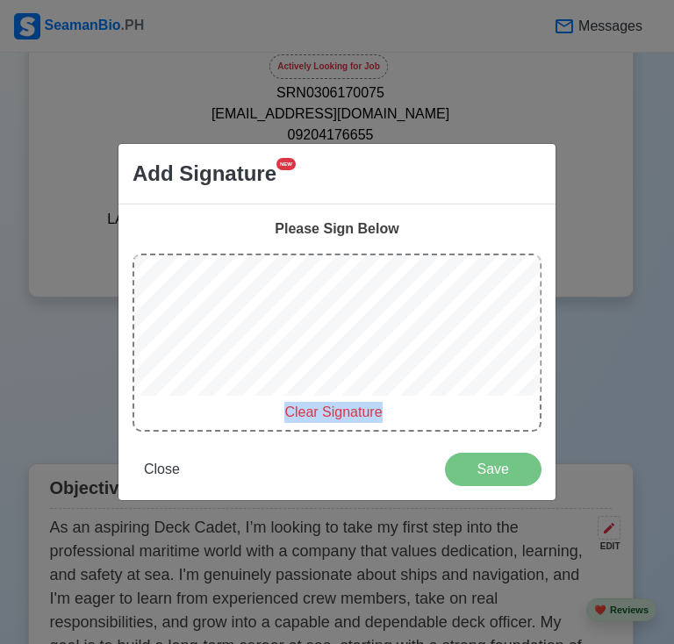
click at [351, 419] on span "Clear Signature" at bounding box center [332, 411] width 97 height 15
click at [305, 416] on span "Clear Signature" at bounding box center [332, 411] width 97 height 15
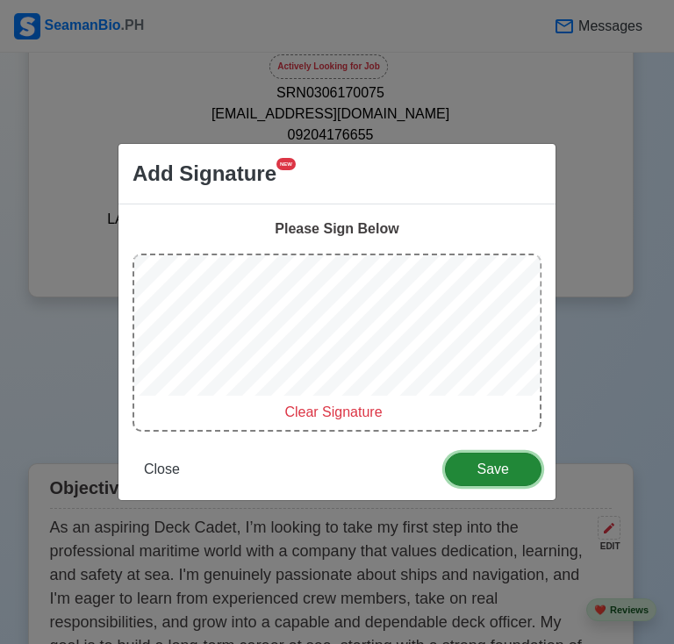
click at [505, 482] on button "Save" at bounding box center [493, 469] width 97 height 33
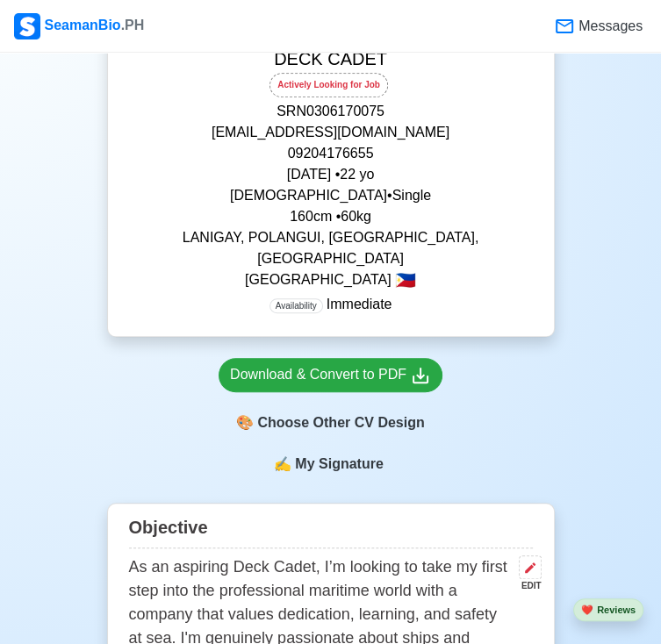
click at [325, 454] on span "My Signature" at bounding box center [338, 464] width 95 height 21
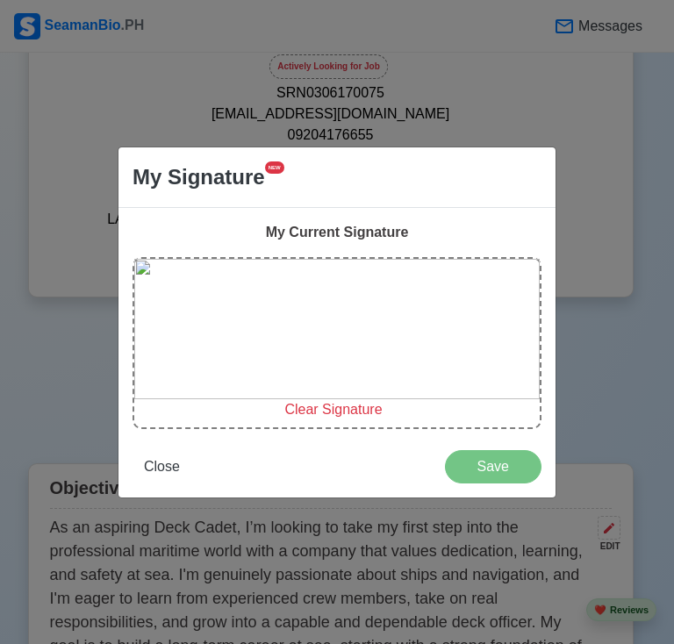
click at [151, 479] on div "My Current Signature Clear Signature Close Save" at bounding box center [336, 353] width 437 height 290
click at [151, 479] on button "Close" at bounding box center [161, 466] width 59 height 33
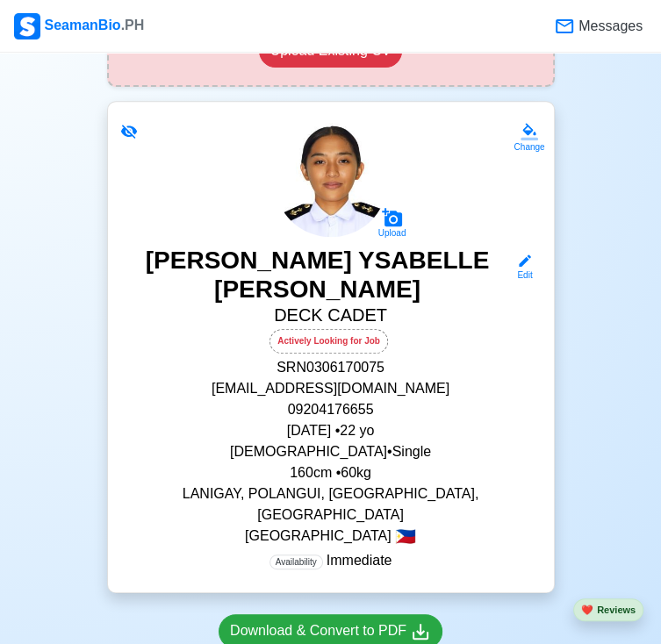
scroll to position [330, 0]
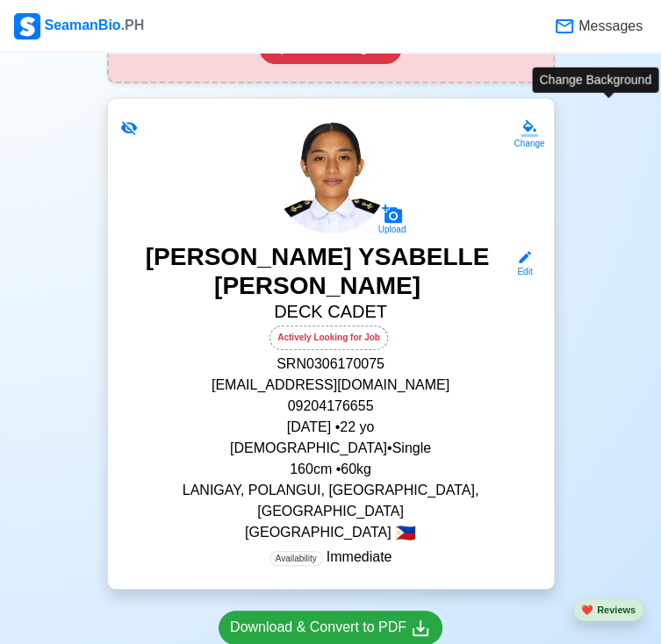
click at [544, 137] on div "Change" at bounding box center [528, 143] width 31 height 13
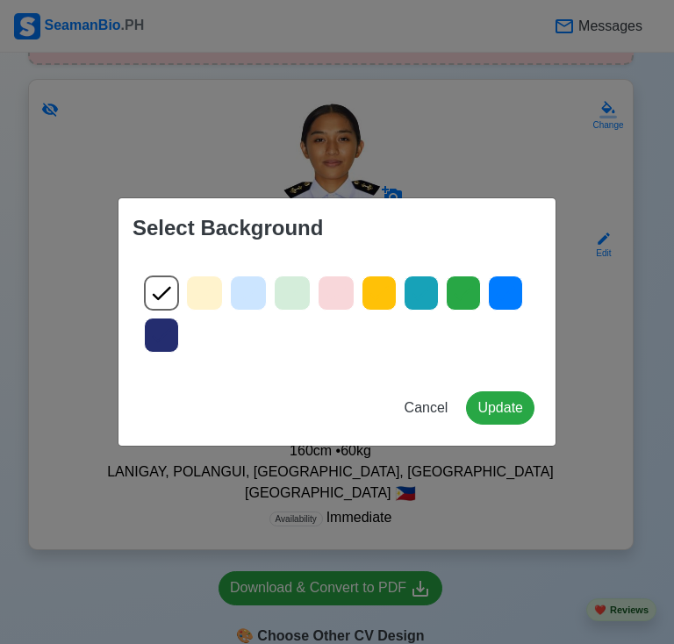
click at [244, 299] on icon at bounding box center [249, 294] width 18 height 14
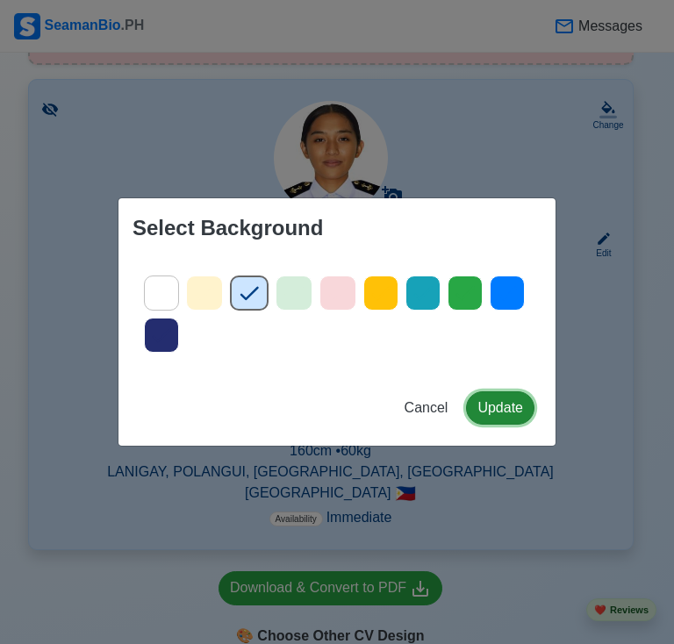
click at [519, 411] on button "Update" at bounding box center [500, 407] width 68 height 33
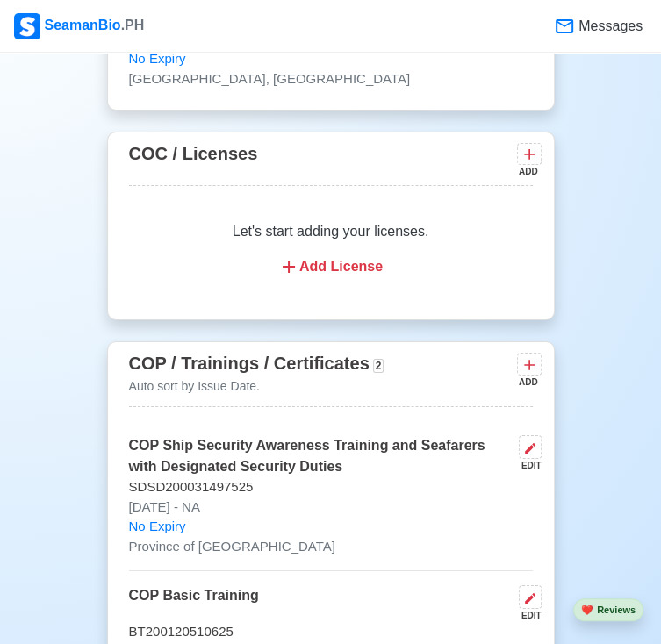
scroll to position [2845, 0]
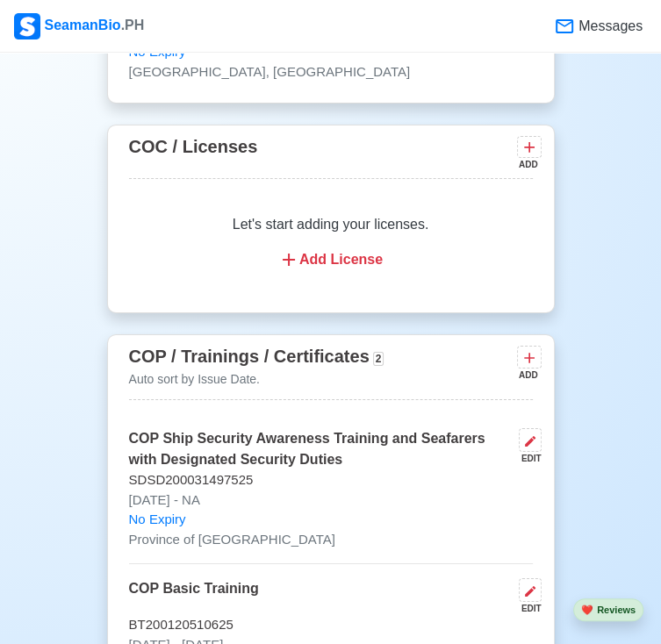
click at [199, 578] on div "COP Basic Training EDIT" at bounding box center [331, 596] width 404 height 37
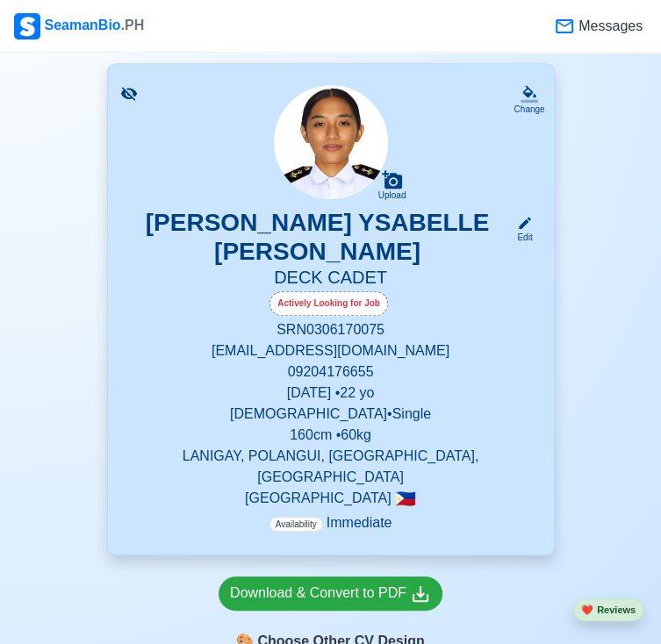
scroll to position [354, 0]
